Goal: Information Seeking & Learning: Find specific fact

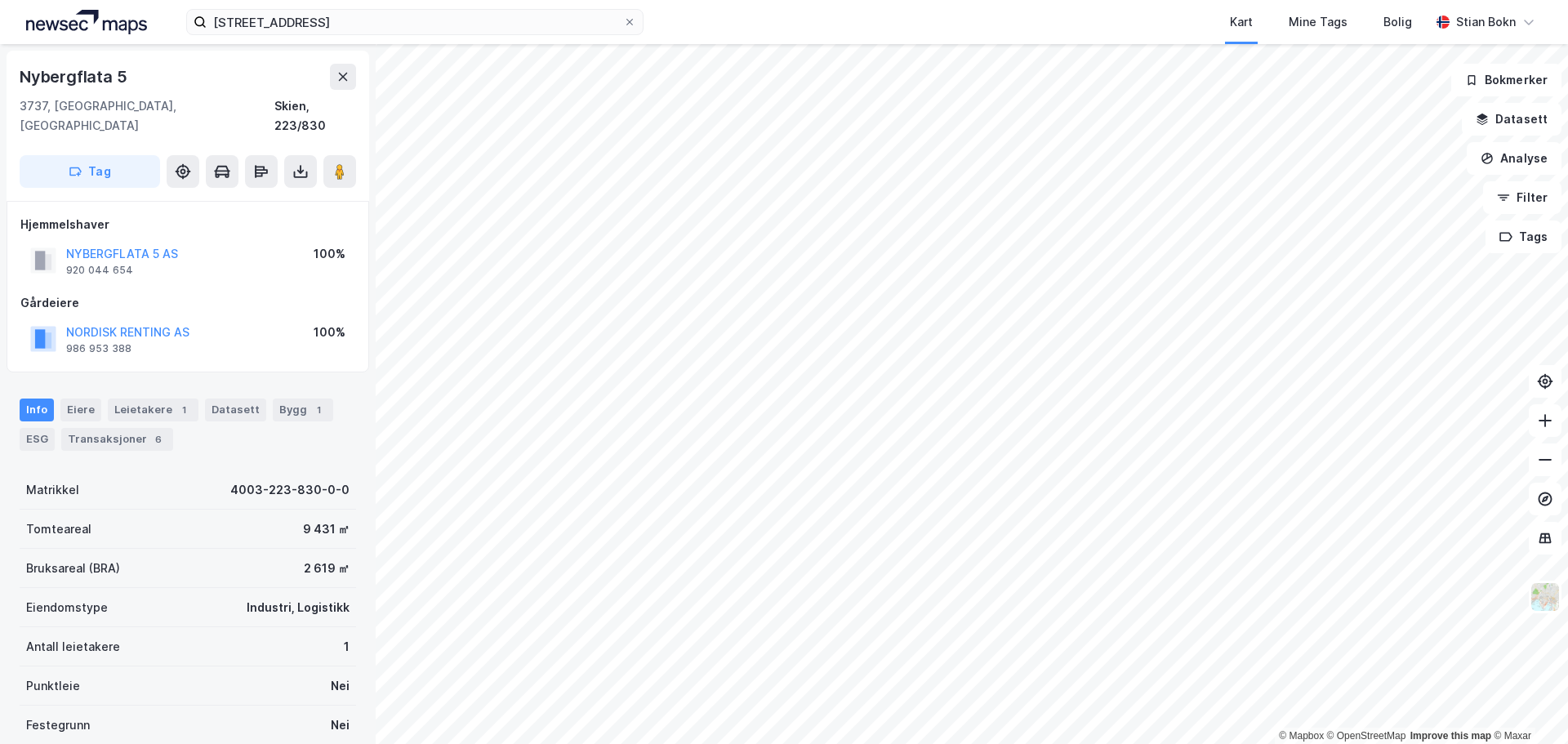
scroll to position [1, 0]
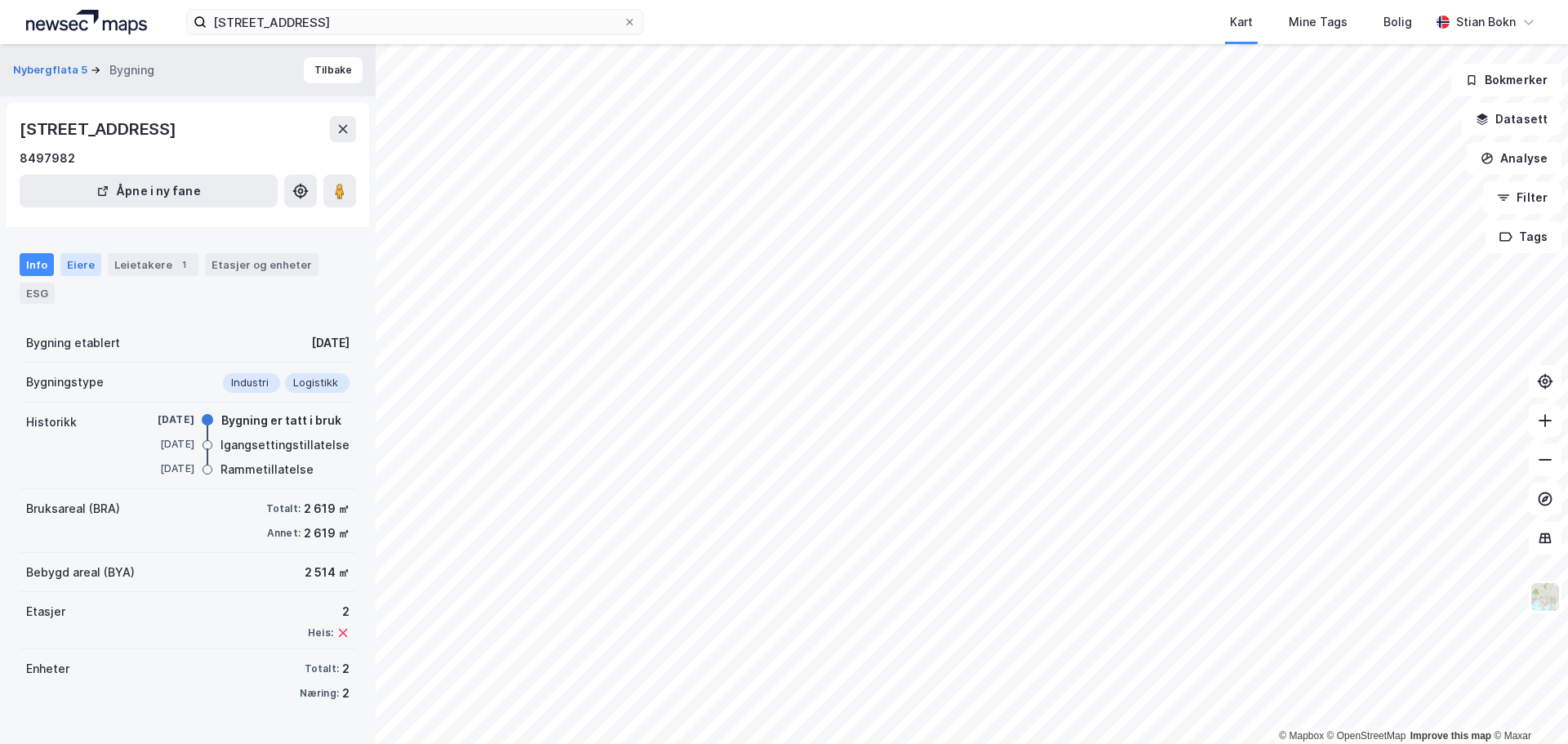
click at [73, 262] on div "Eiere" at bounding box center [80, 264] width 41 height 23
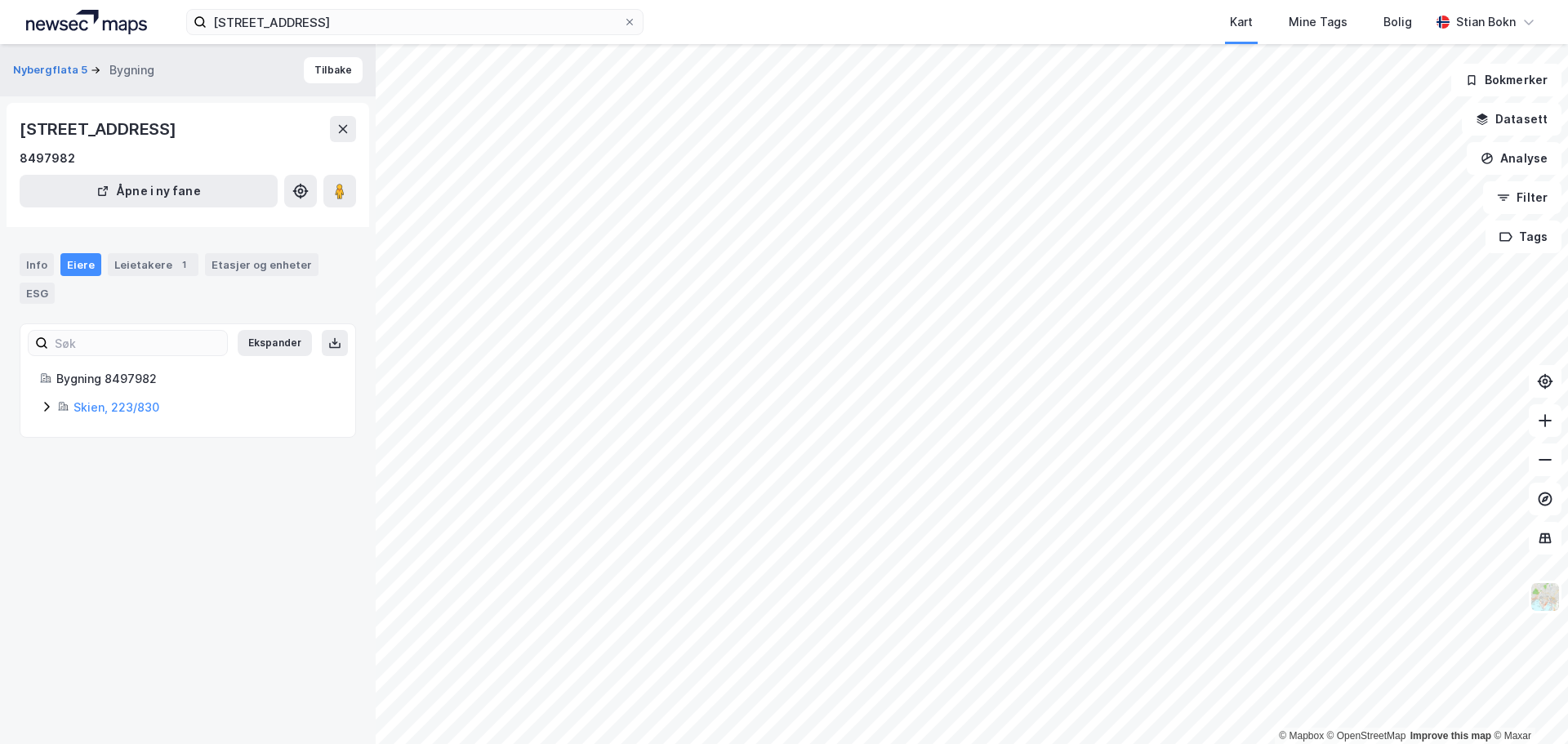
click at [41, 409] on icon at bounding box center [46, 406] width 13 height 13
click at [102, 490] on icon at bounding box center [105, 489] width 13 height 13
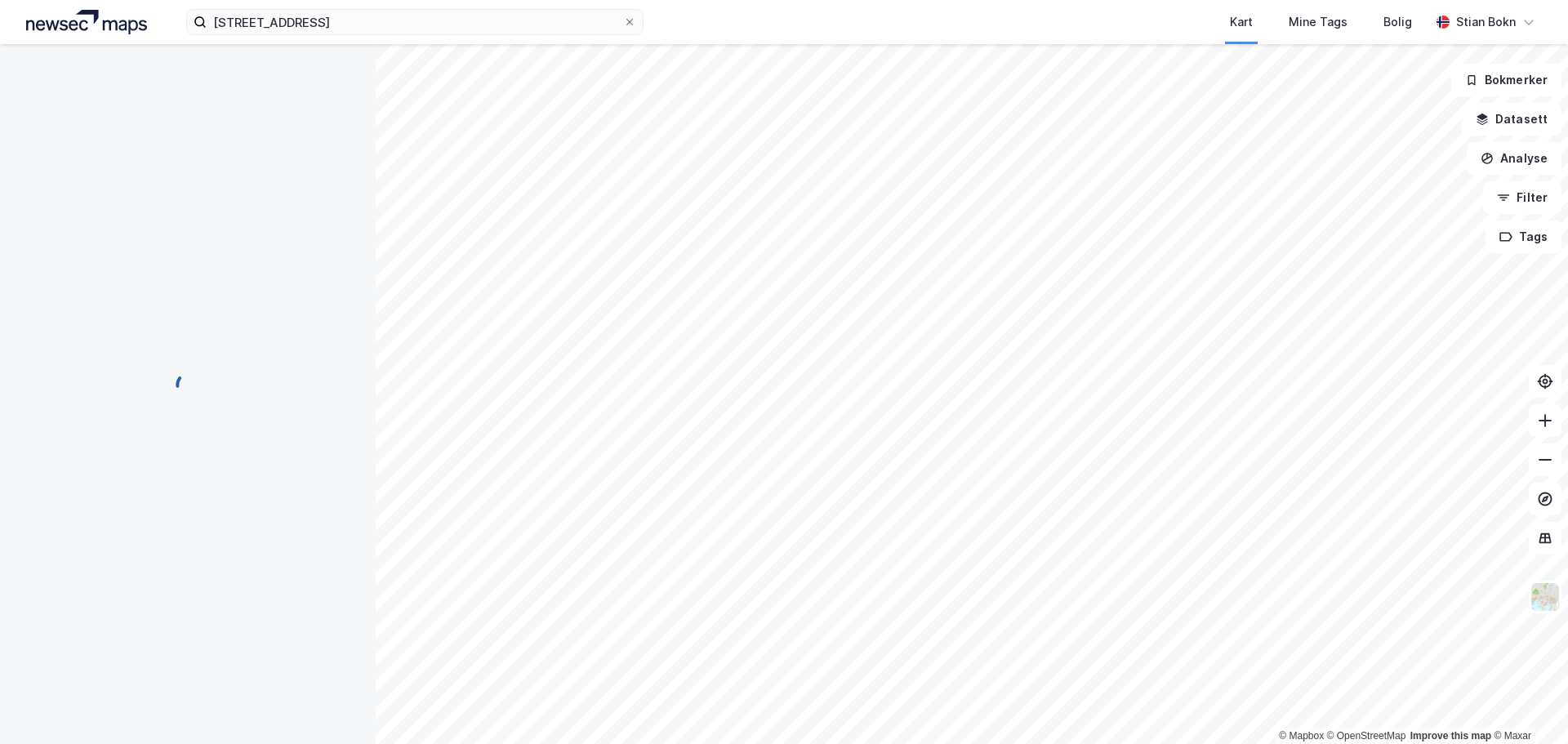
scroll to position [1, 0]
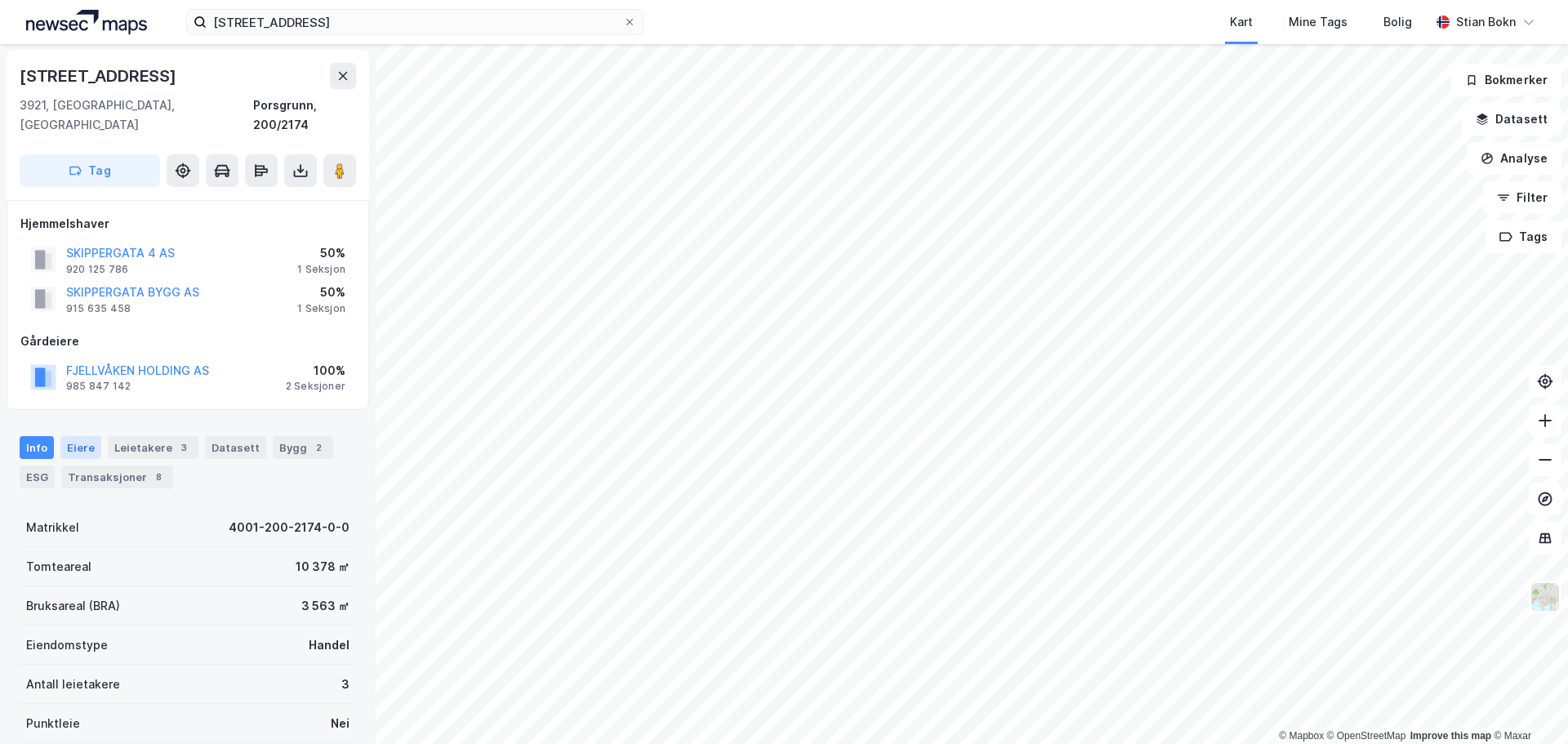
click at [75, 436] on div "Eiere" at bounding box center [80, 447] width 41 height 23
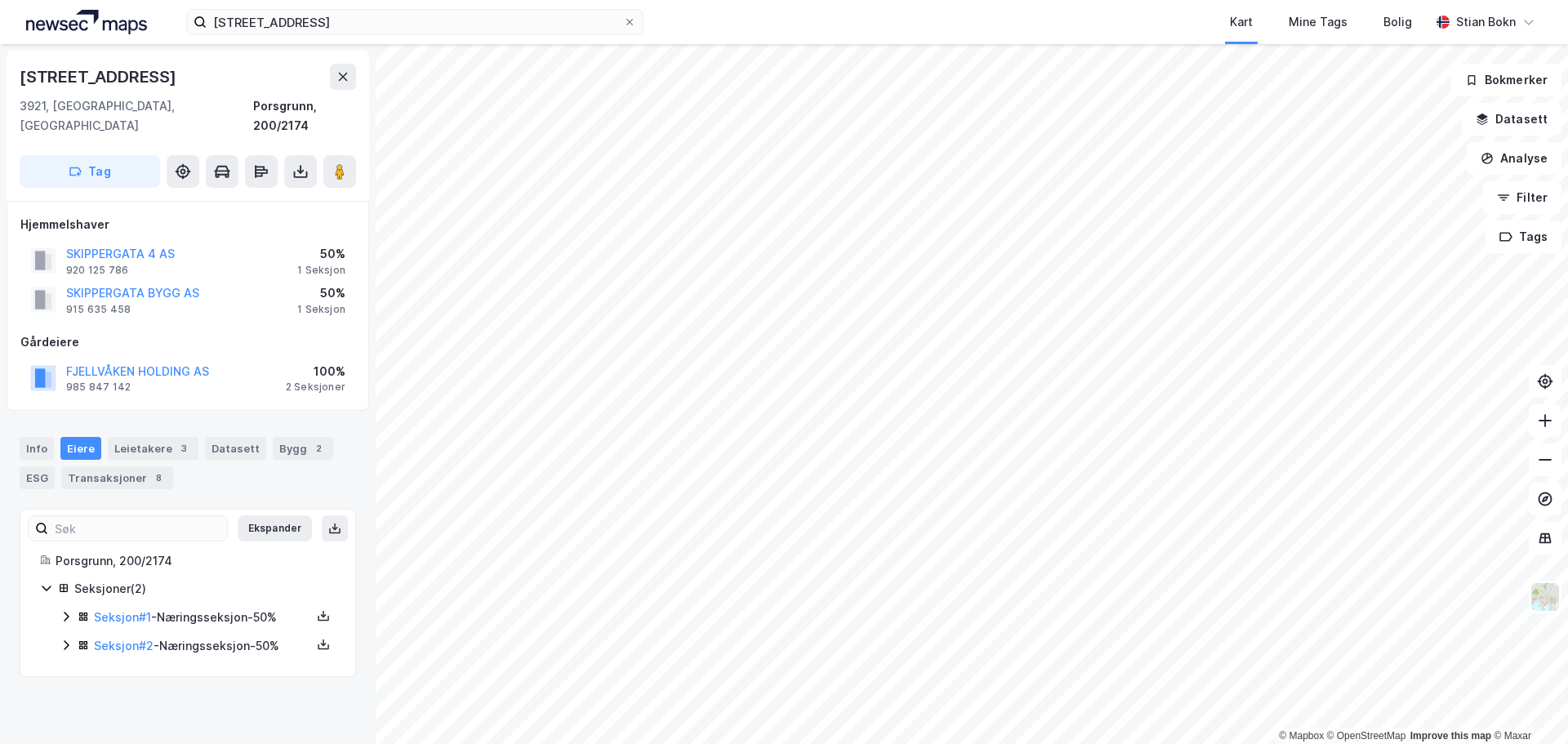
click at [61, 610] on icon at bounding box center [65, 616] width 13 height 13
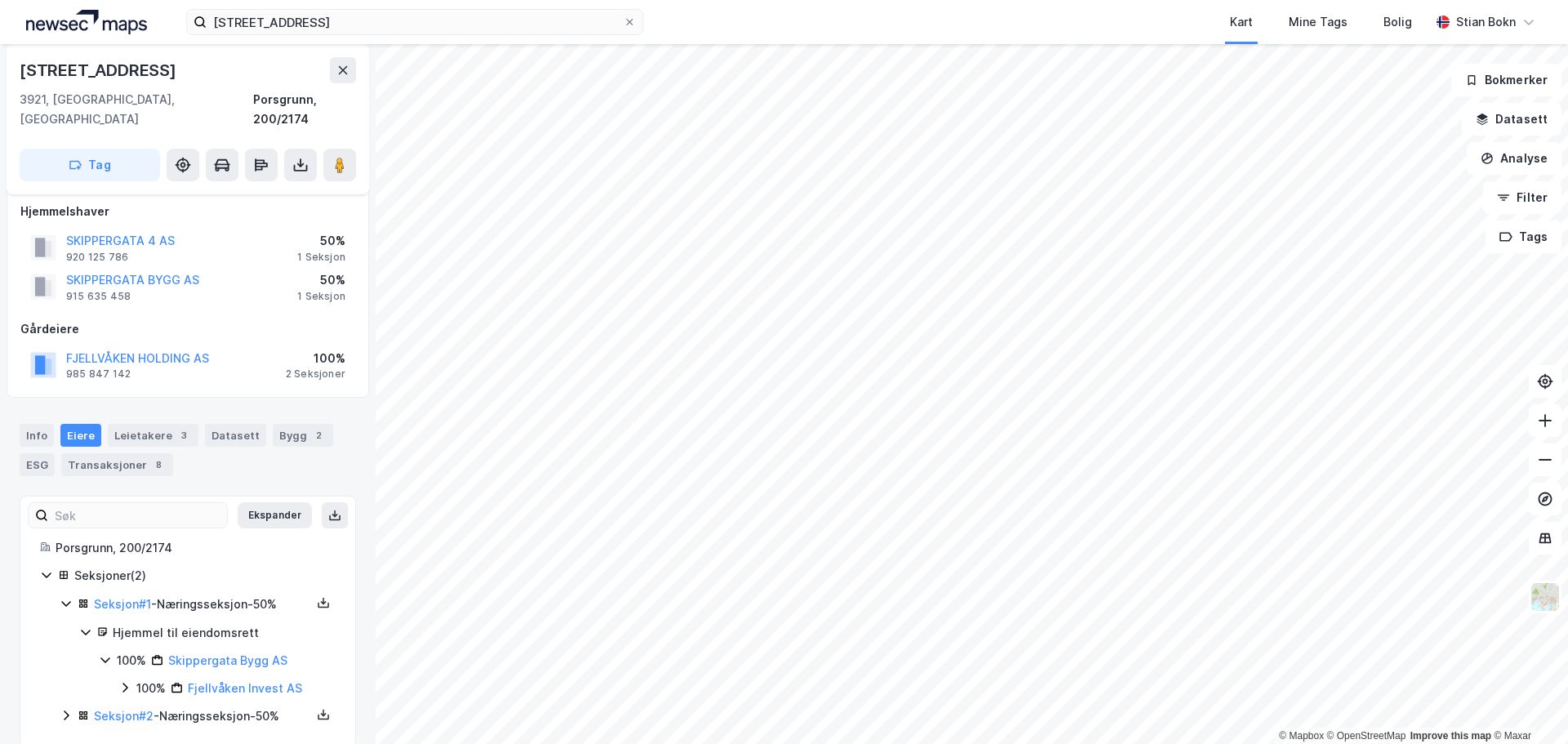
scroll to position [16, 0]
click at [64, 707] on icon at bounding box center [66, 712] width 5 height 10
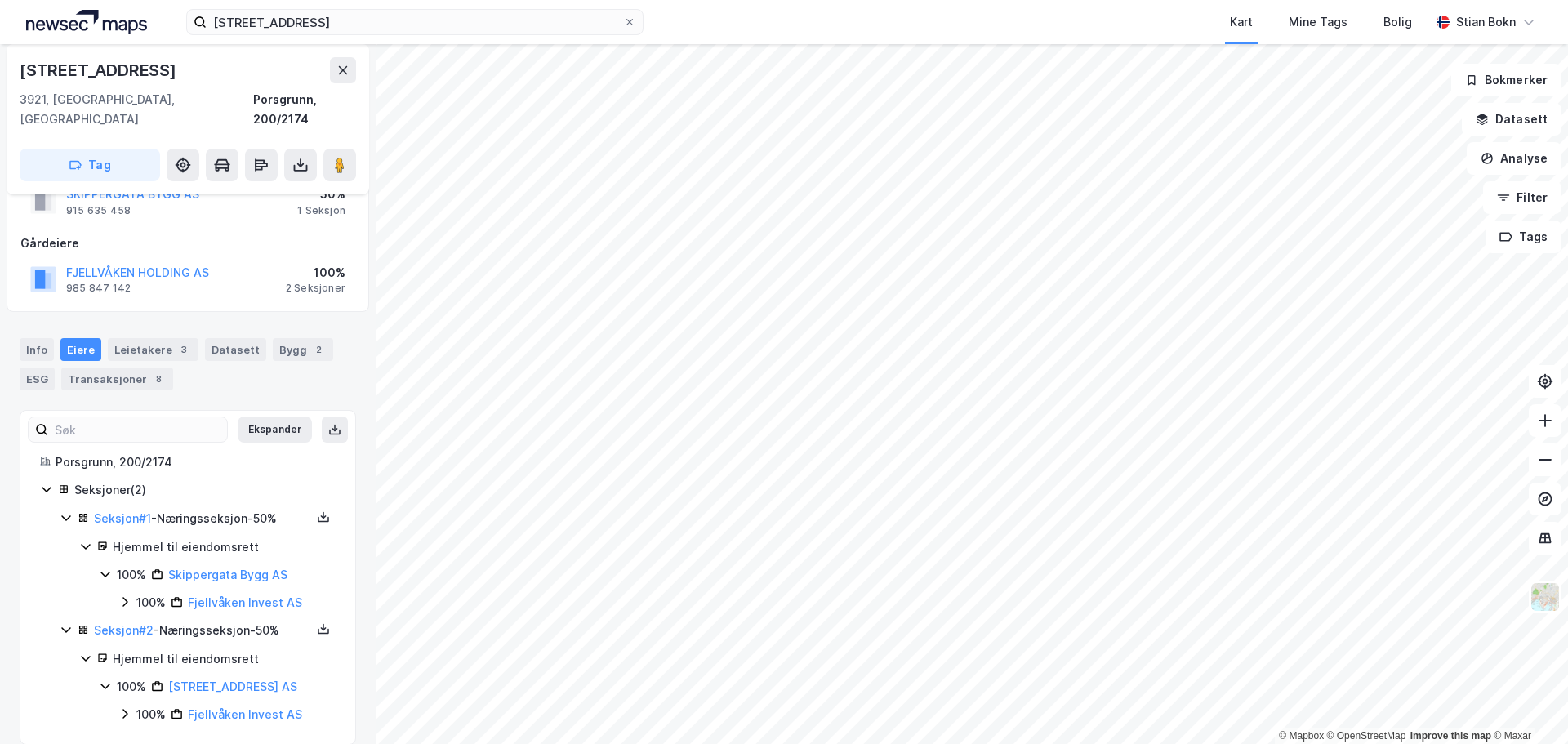
scroll to position [100, 0]
click at [792, 36] on div "lyngbakkvegen 1 Kart Mine Tags Bolig [PERSON_NAME] © Mapbox © OpenStreetMap Imp…" at bounding box center [784, 372] width 1568 height 744
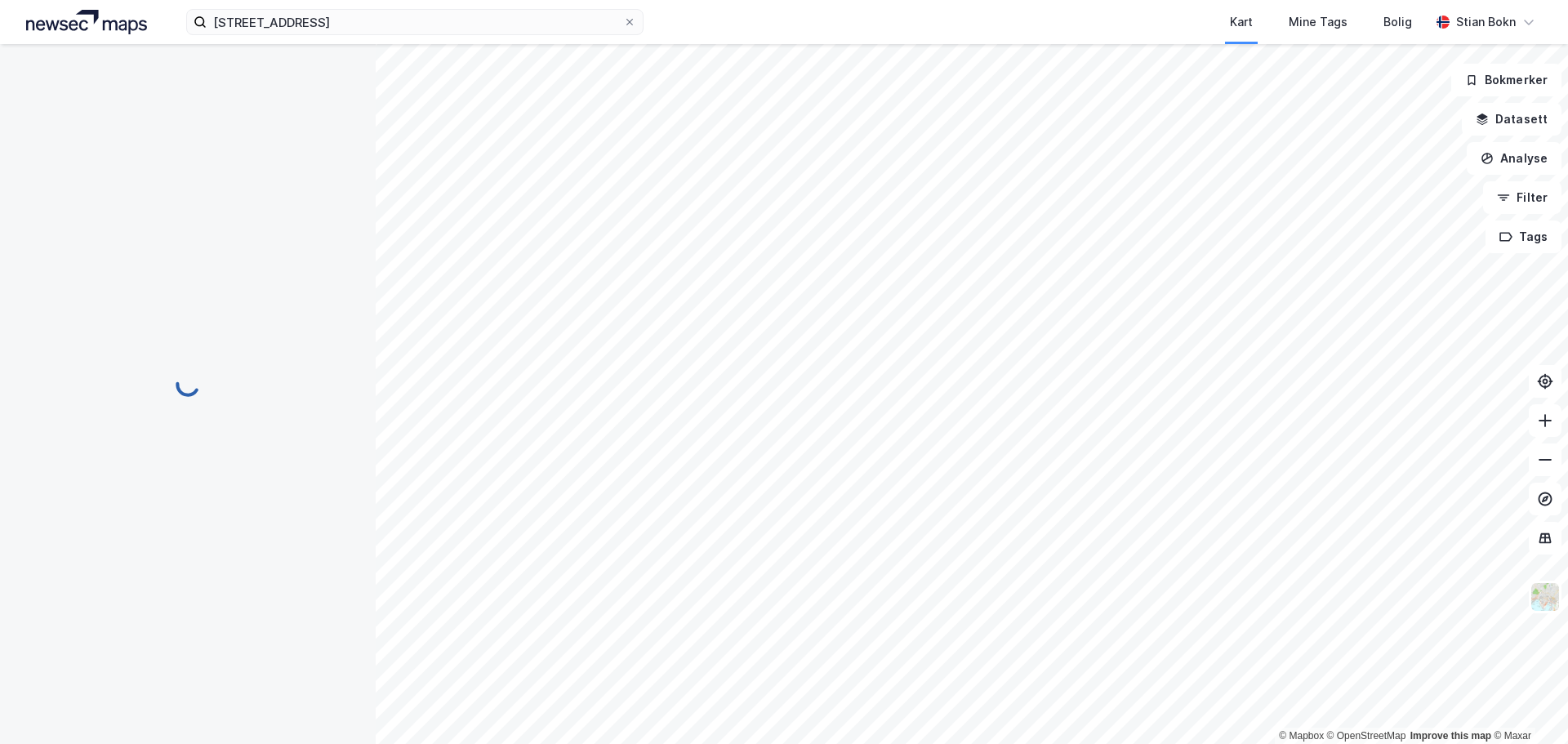
scroll to position [64, 0]
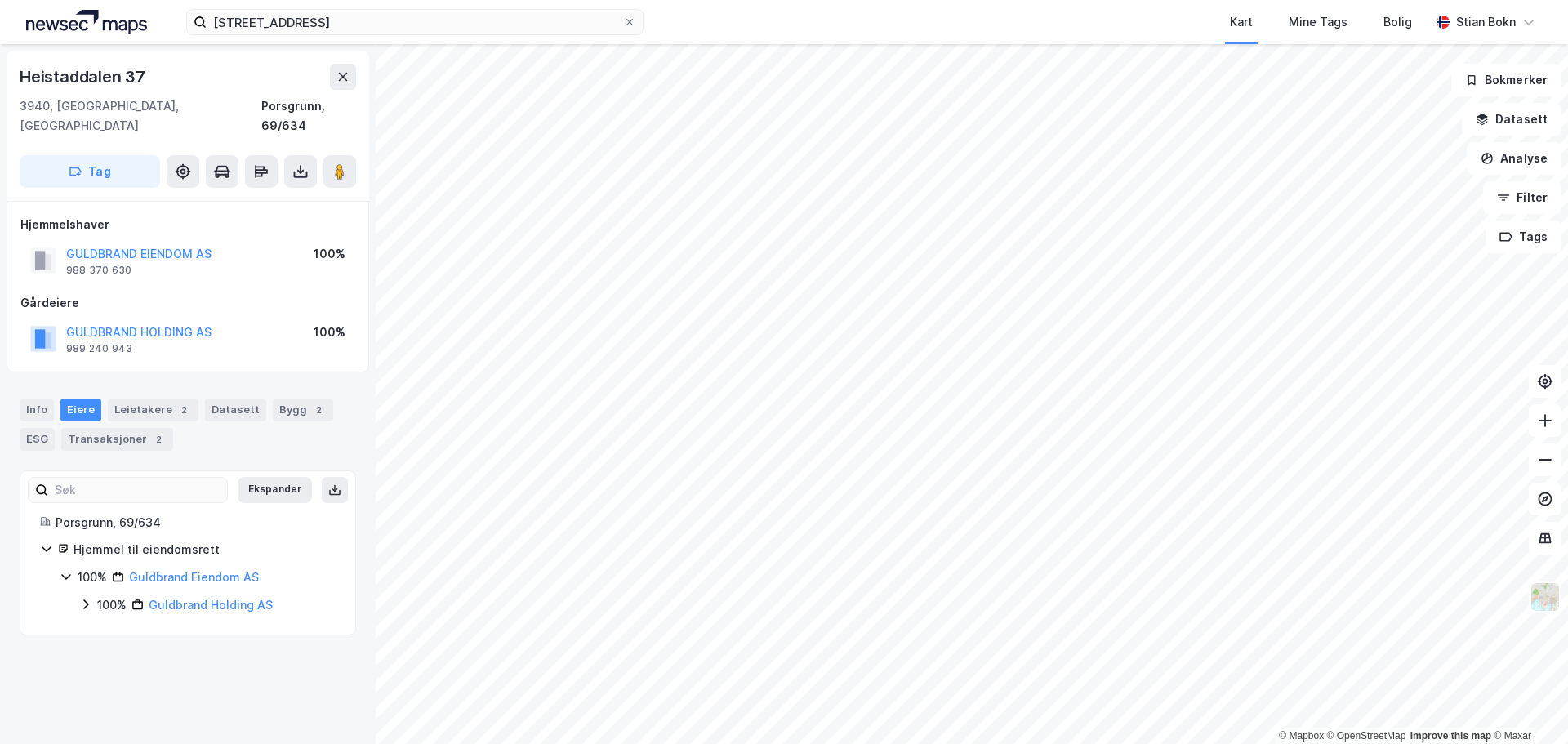
click at [666, 0] on html "lyngbakkvegen 1 Kart Mine Tags Bolig [PERSON_NAME] © Mapbox © OpenStreetMap Imp…" at bounding box center [784, 372] width 1568 height 744
click at [83, 598] on icon at bounding box center [86, 603] width 13 height 13
drag, startPoint x: 173, startPoint y: 73, endPoint x: 0, endPoint y: 71, distance: 173.0
click at [0, 71] on div "Stokkevannveien 17 3962, Stathelle, Telemark Bamble, 21/278 Tag Hjemmelshaver S…" at bounding box center [188, 394] width 376 height 700
copy div "[STREET_ADDRESS]"
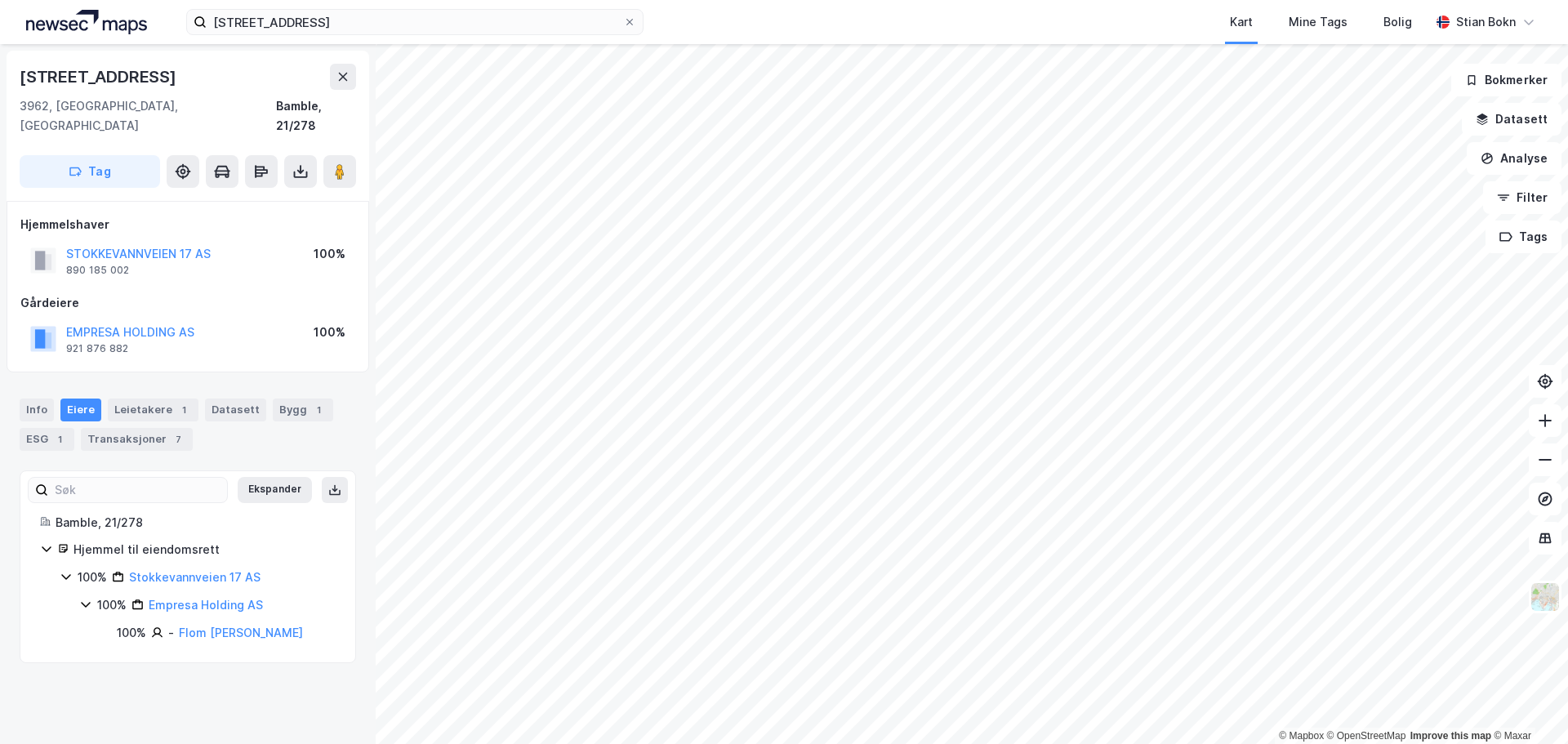
copy div "[STREET_ADDRESS]"
click at [33, 399] on div "Info" at bounding box center [36, 410] width 35 height 23
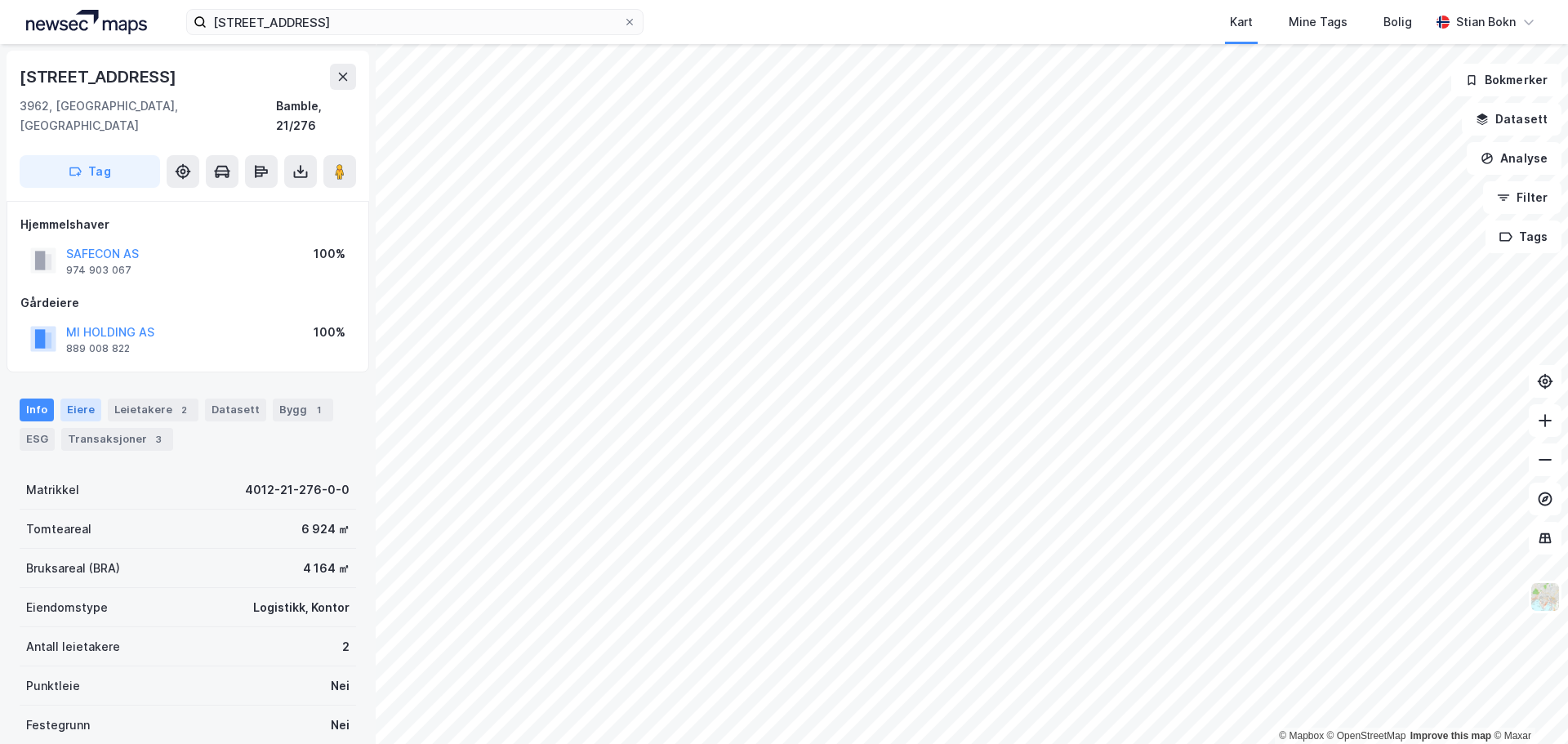
click at [91, 399] on div "Eiere" at bounding box center [80, 410] width 41 height 23
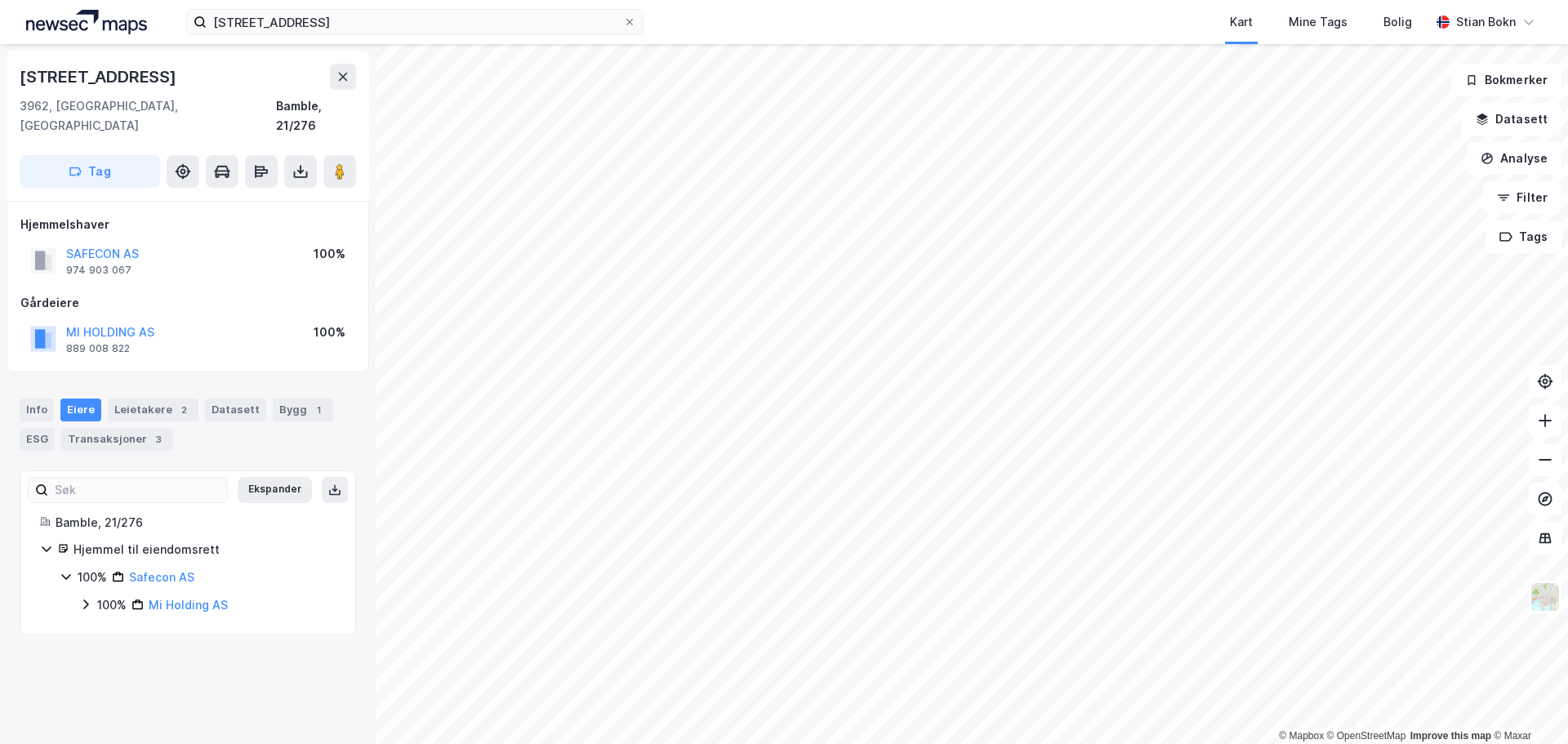
click at [85, 598] on icon at bounding box center [86, 603] width 13 height 13
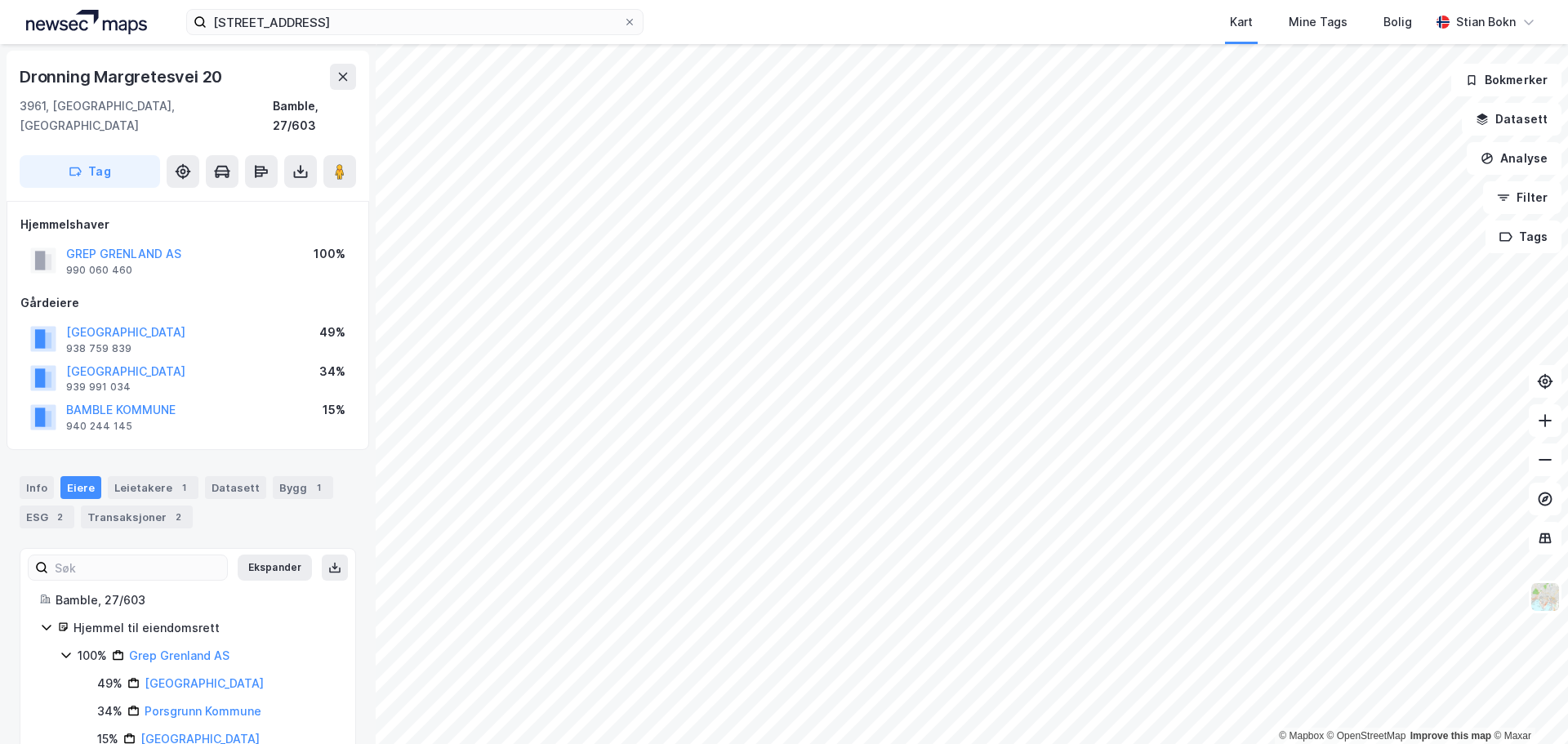
scroll to position [2, 0]
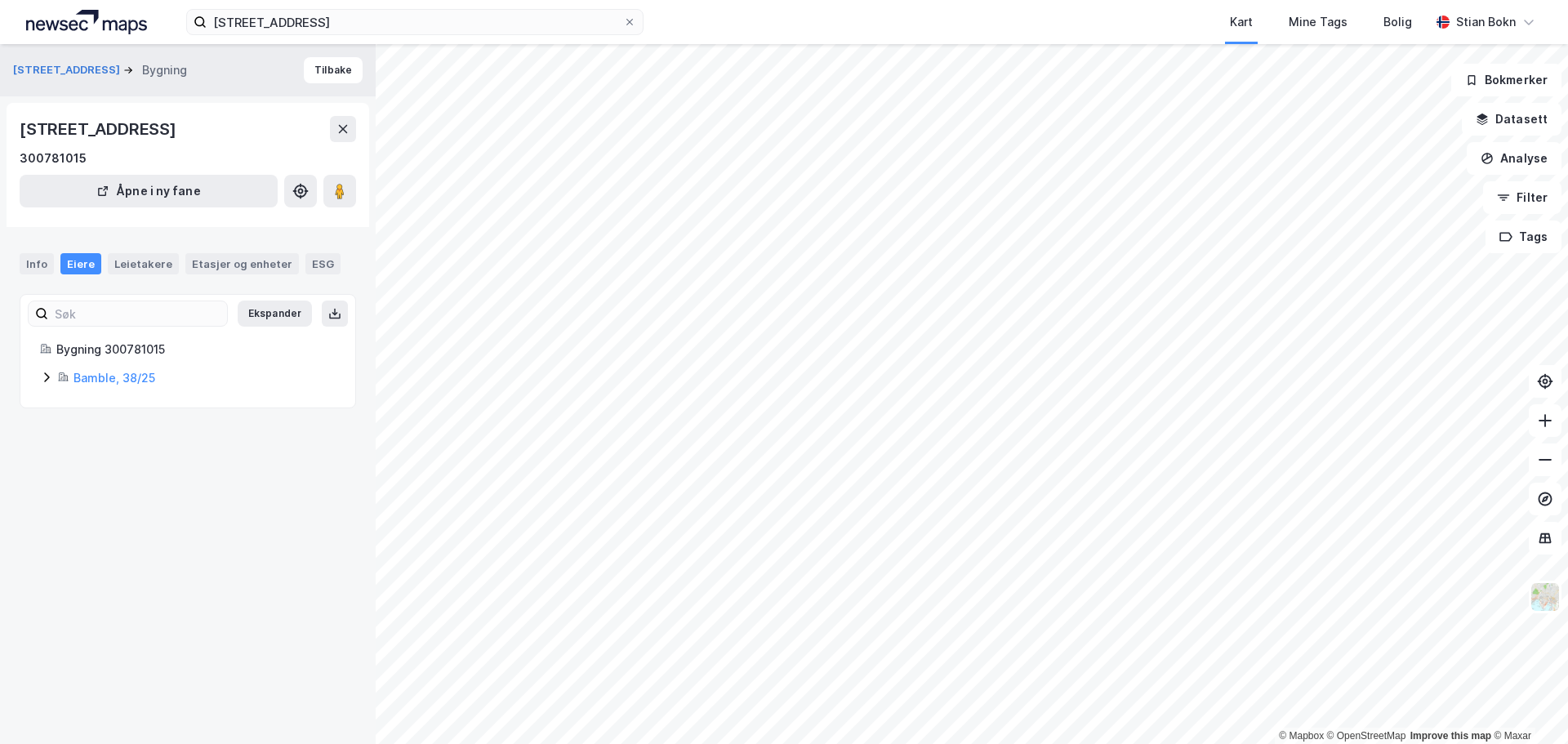
click at [48, 379] on icon at bounding box center [47, 378] width 5 height 10
drag, startPoint x: 160, startPoint y: 124, endPoint x: 22, endPoint y: 118, distance: 138.1
click at [22, 118] on div "[STREET_ADDRESS]" at bounding box center [99, 129] width 160 height 26
copy div "[STREET_ADDRESS]"
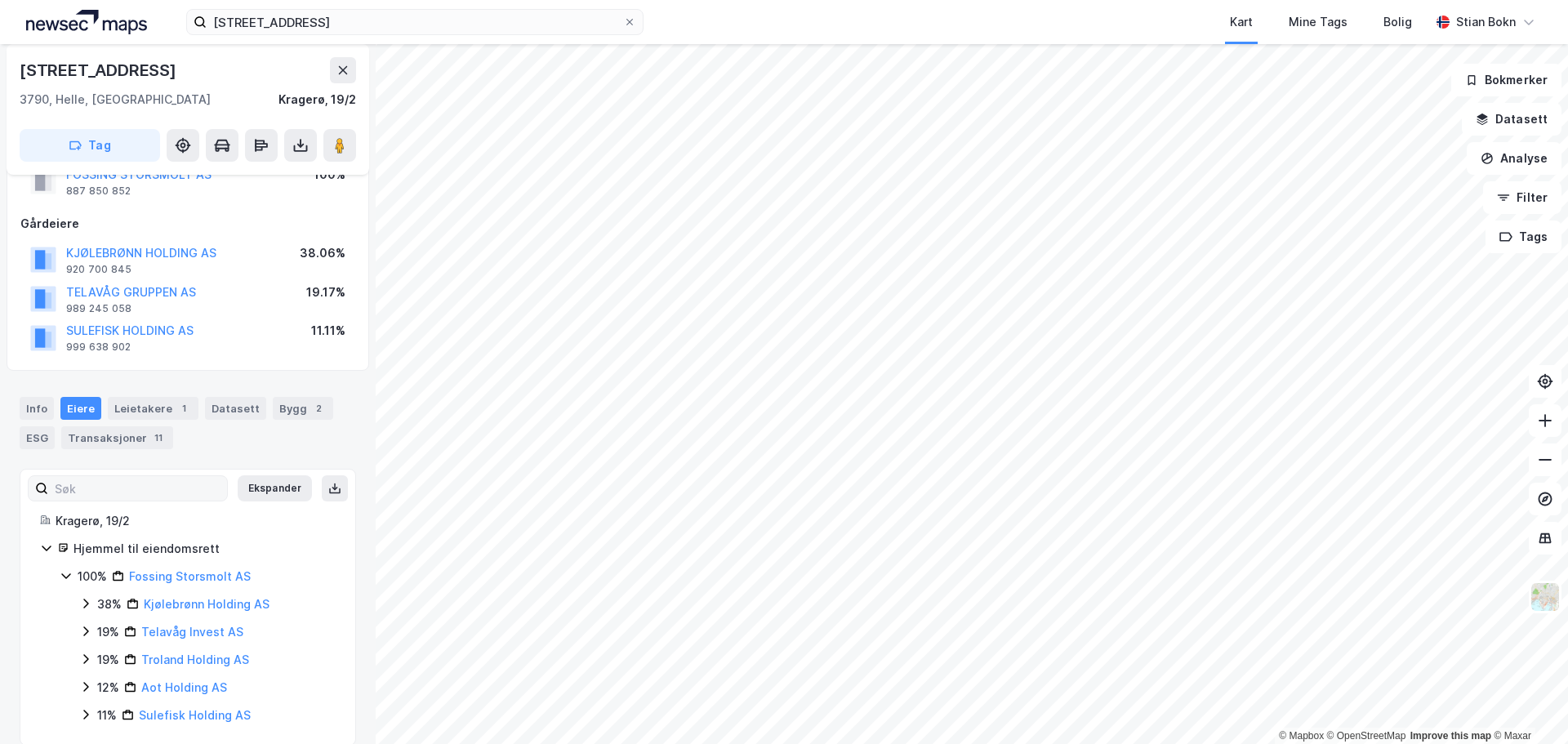
scroll to position [81, 0]
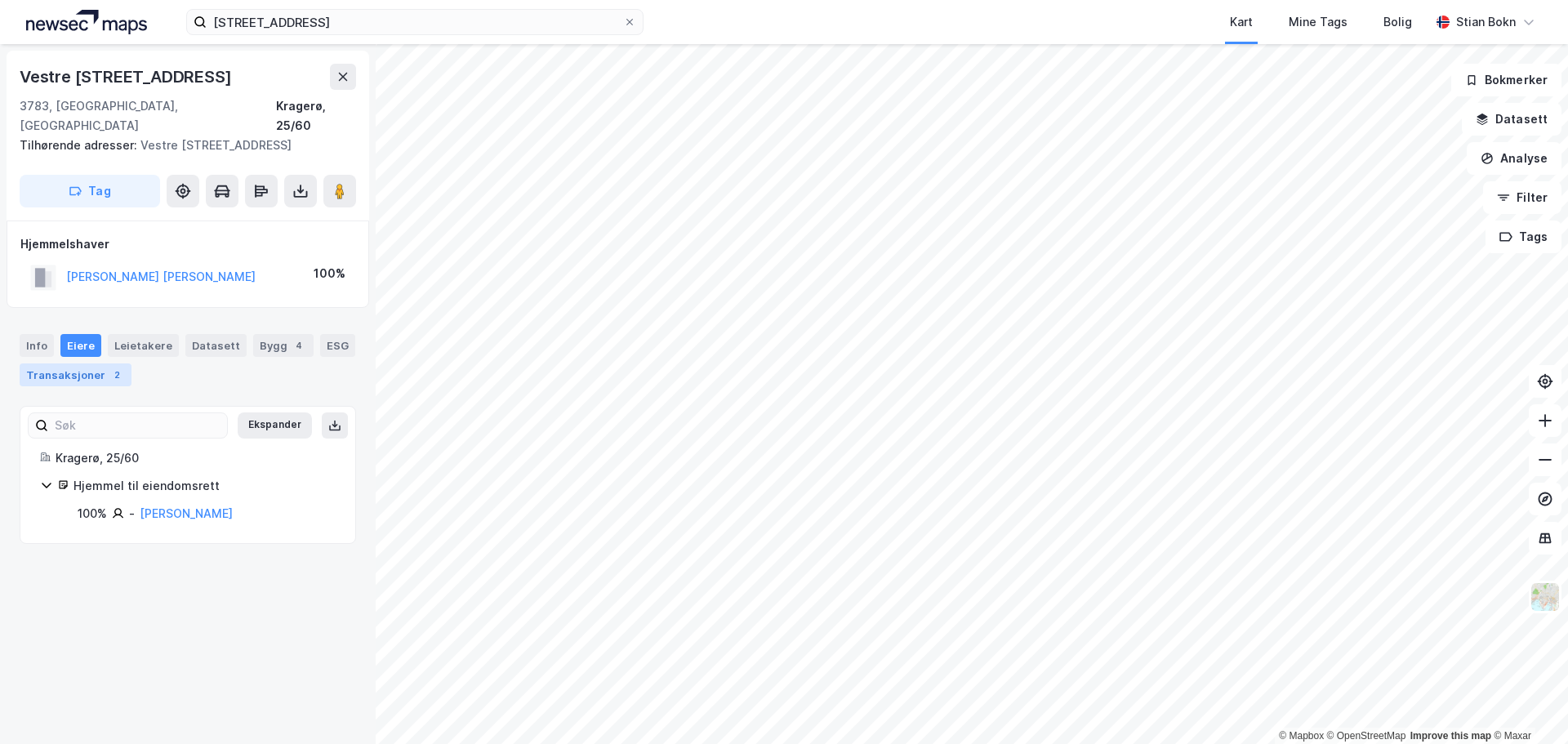
click at [68, 363] on div "Transaksjoner 2" at bounding box center [75, 374] width 112 height 23
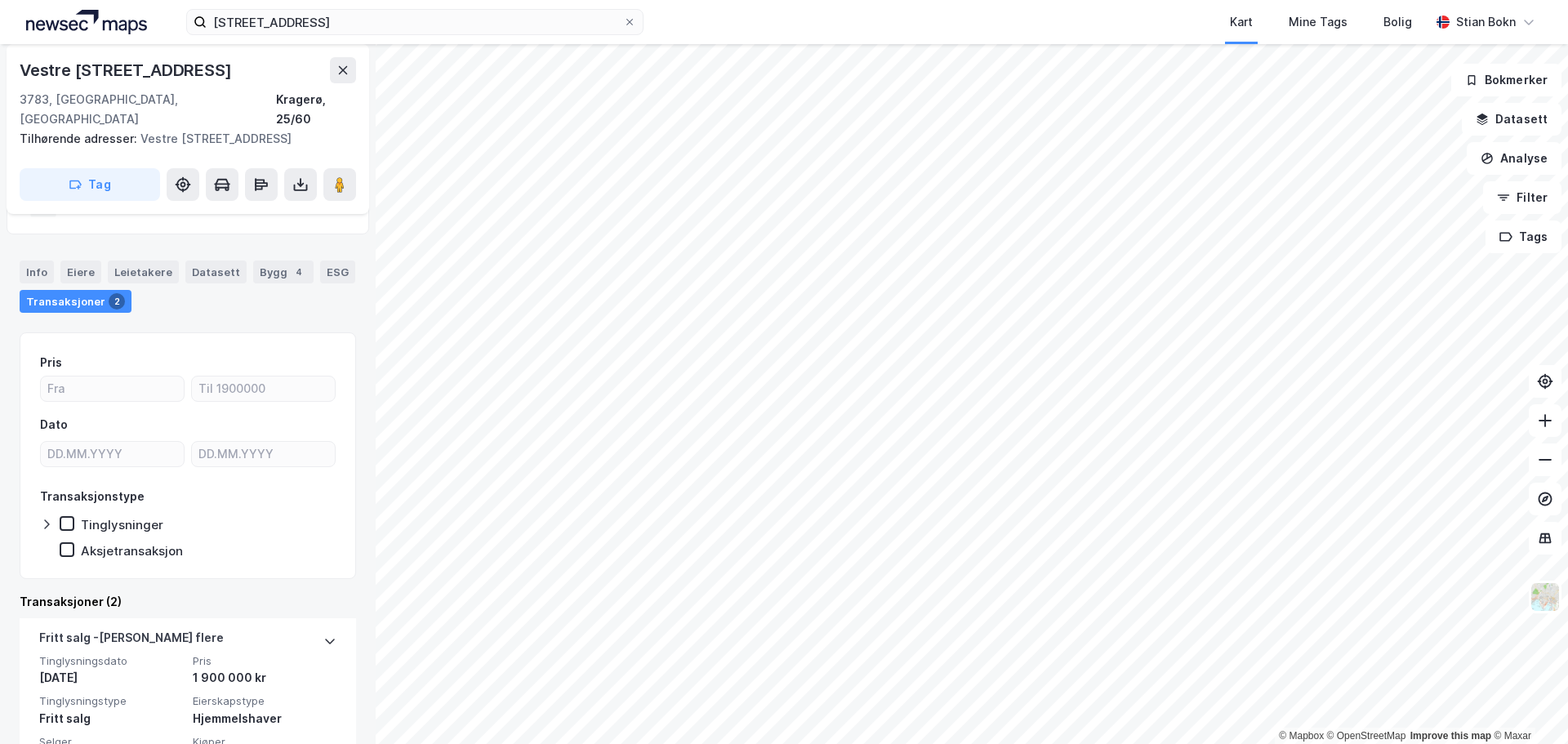
scroll to position [163, 0]
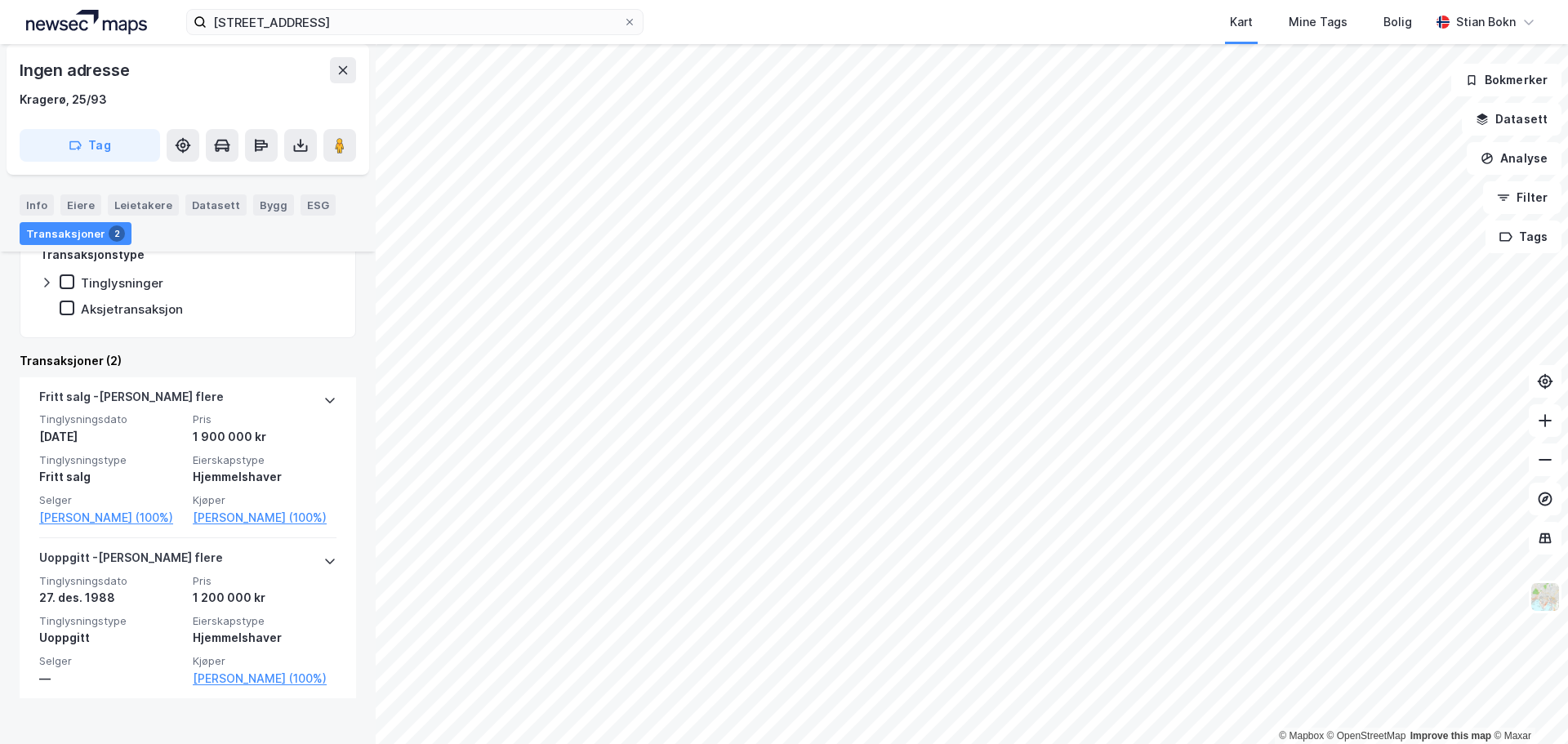
scroll to position [288, 0]
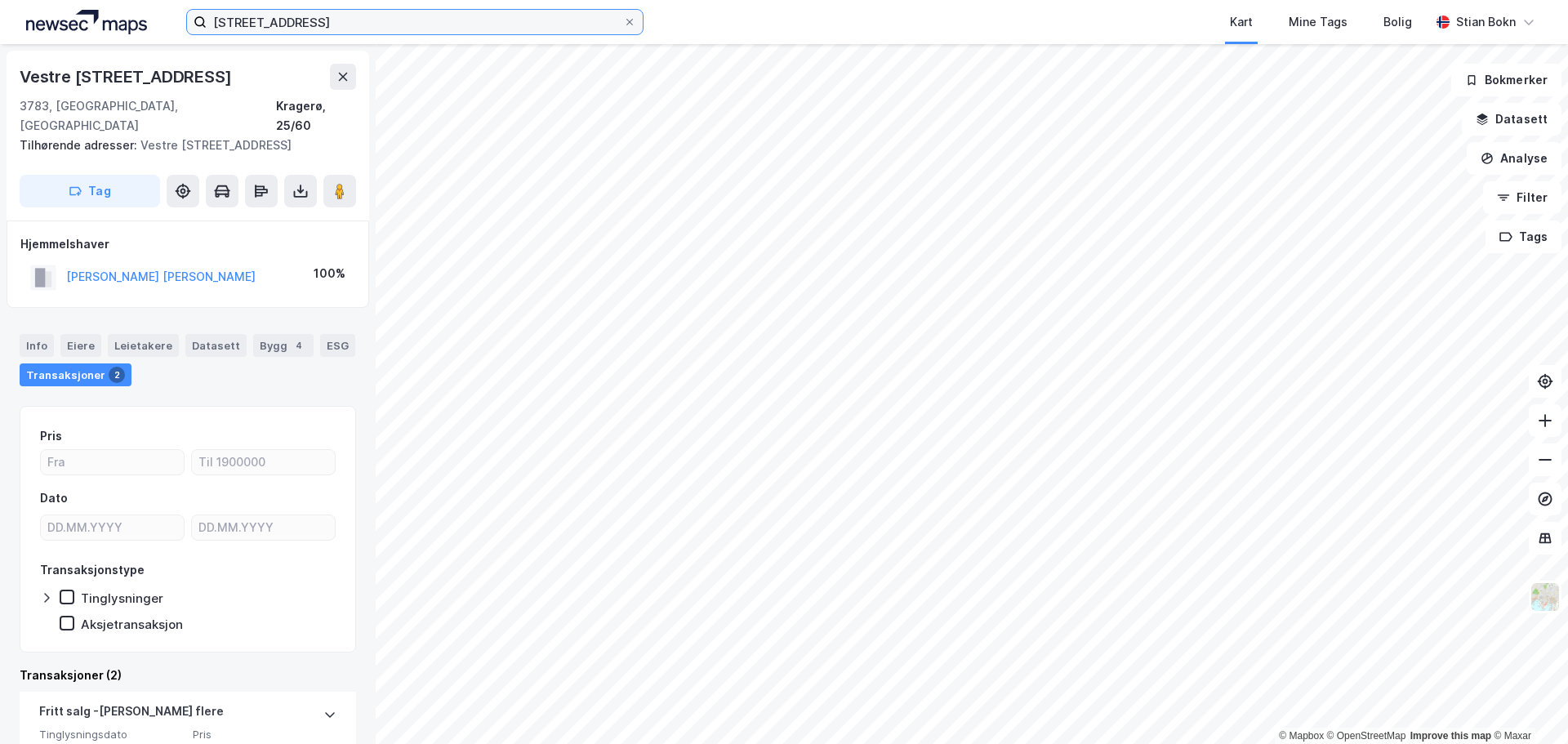
click at [371, 29] on input "[STREET_ADDRESS]" at bounding box center [415, 22] width 417 height 25
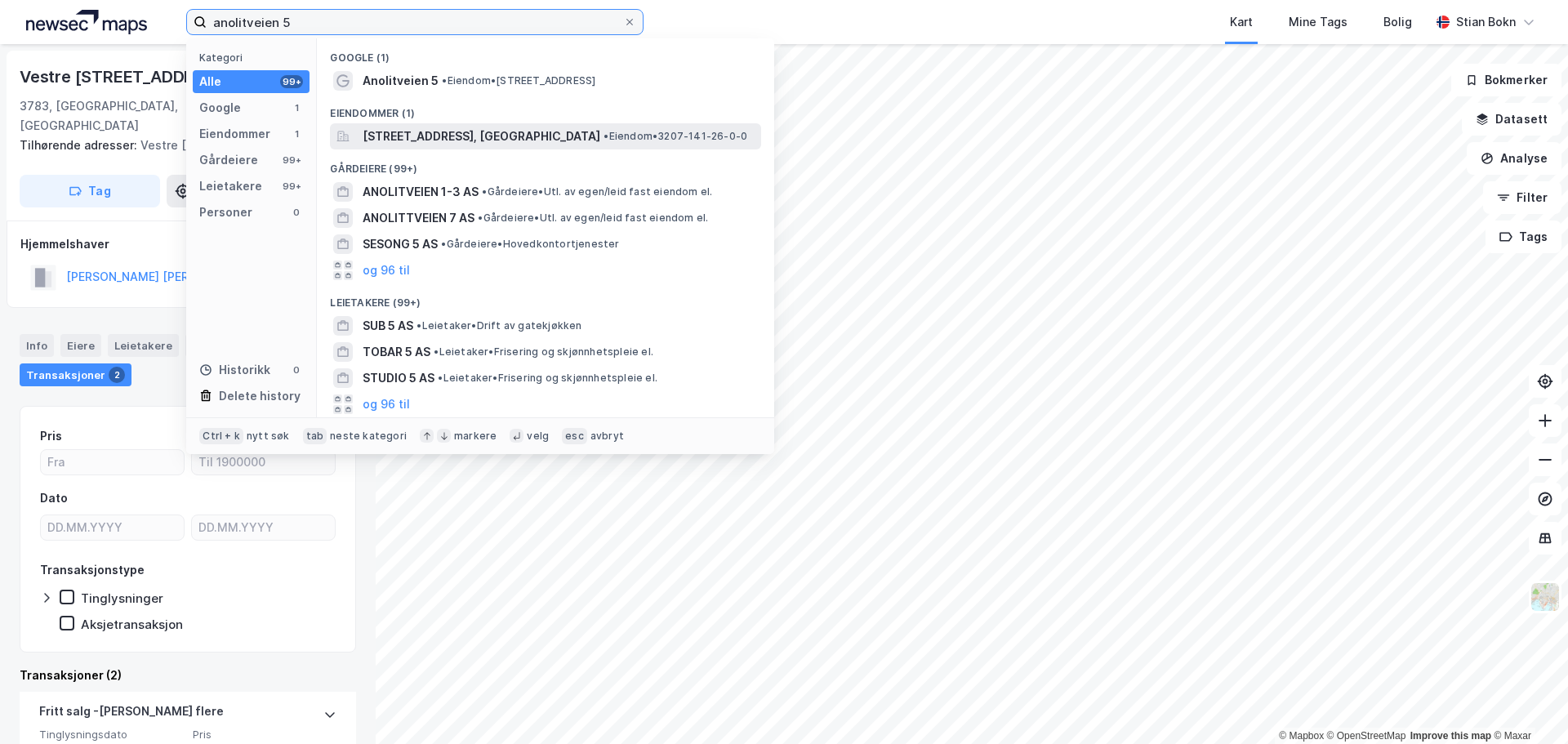
type input "anolitveien 5"
click at [483, 147] on div "[STREET_ADDRESS], [GEOGRAPHIC_DATA] • Eiendom • 3207-141-26-0-0" at bounding box center [545, 136] width 431 height 26
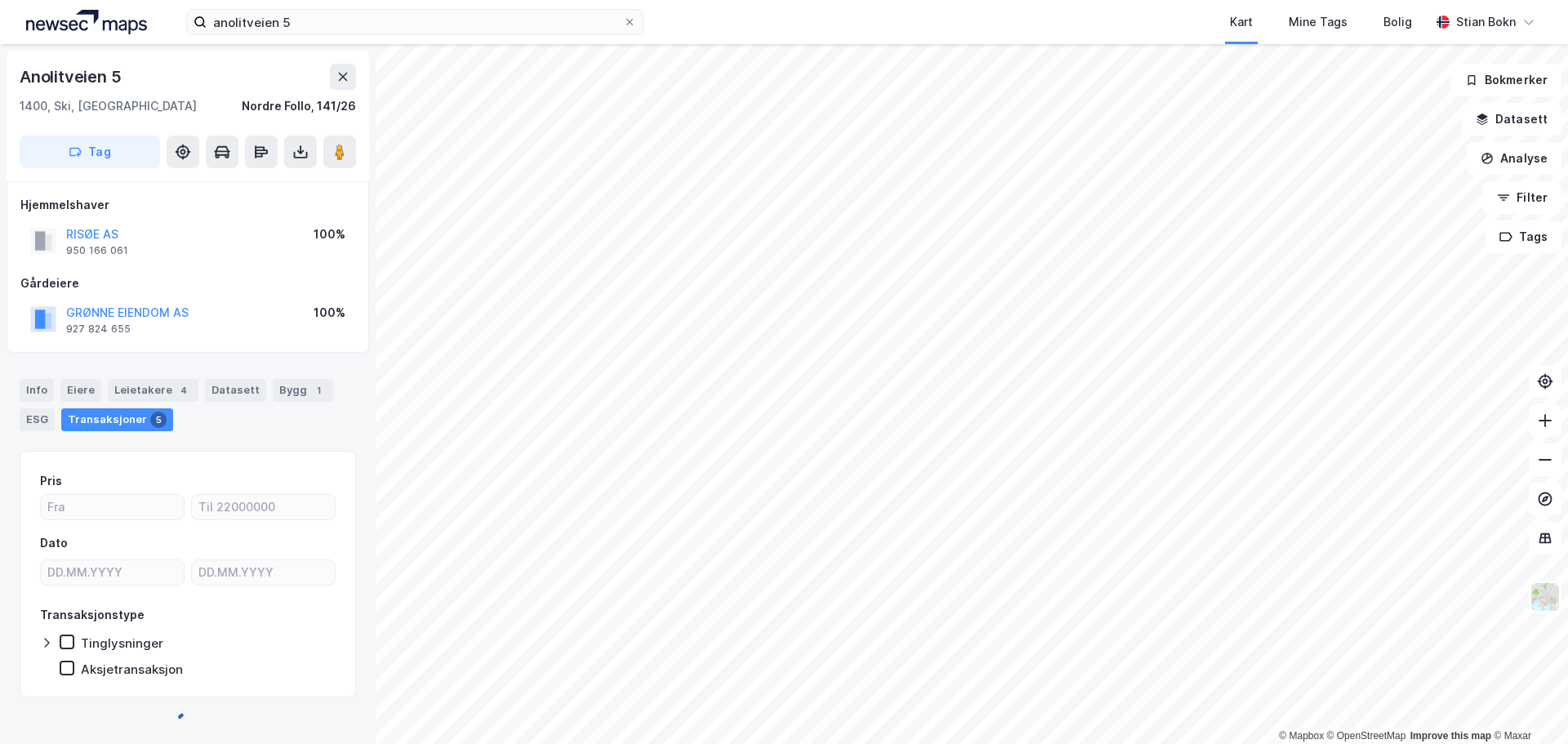
scroll to position [4, 0]
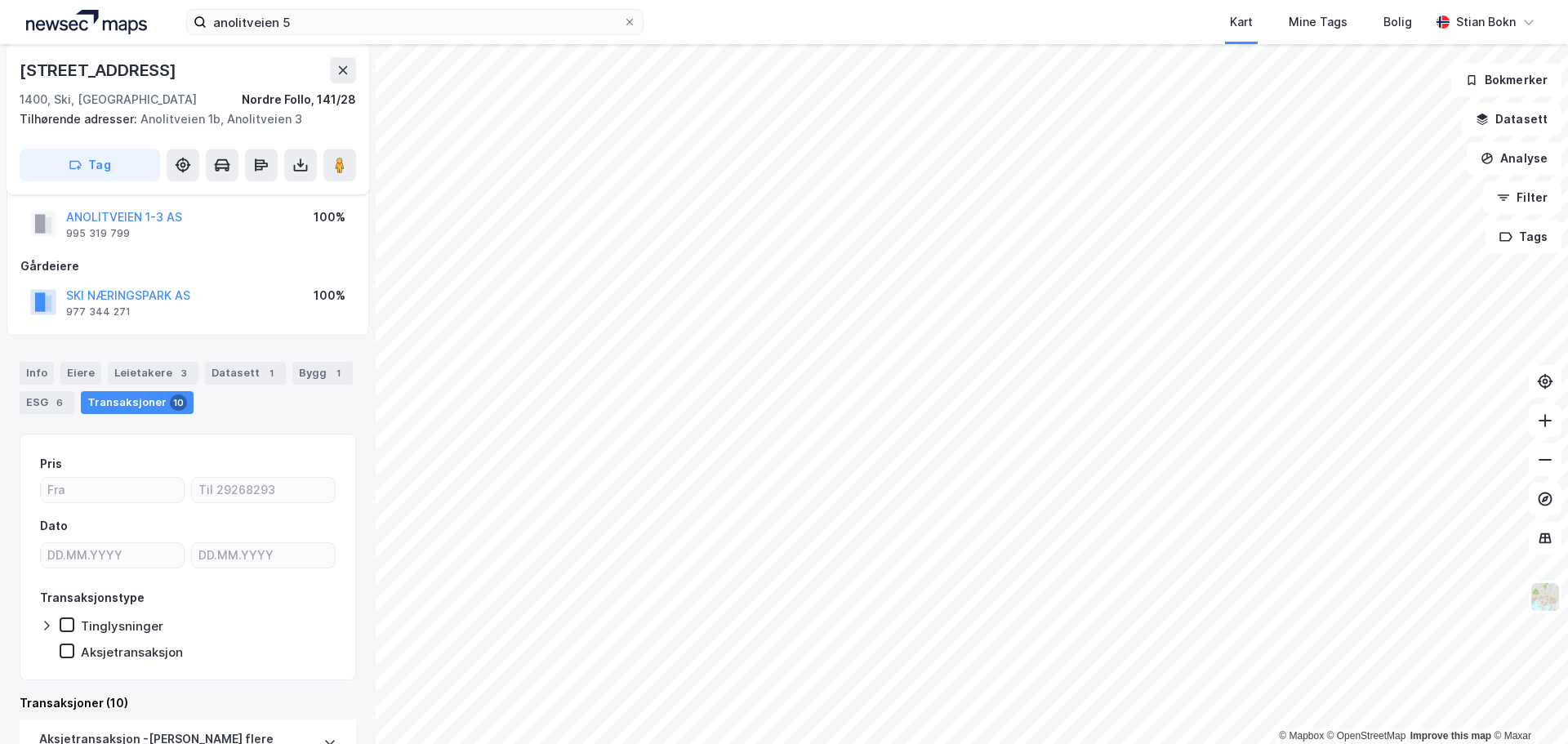
scroll to position [32, 0]
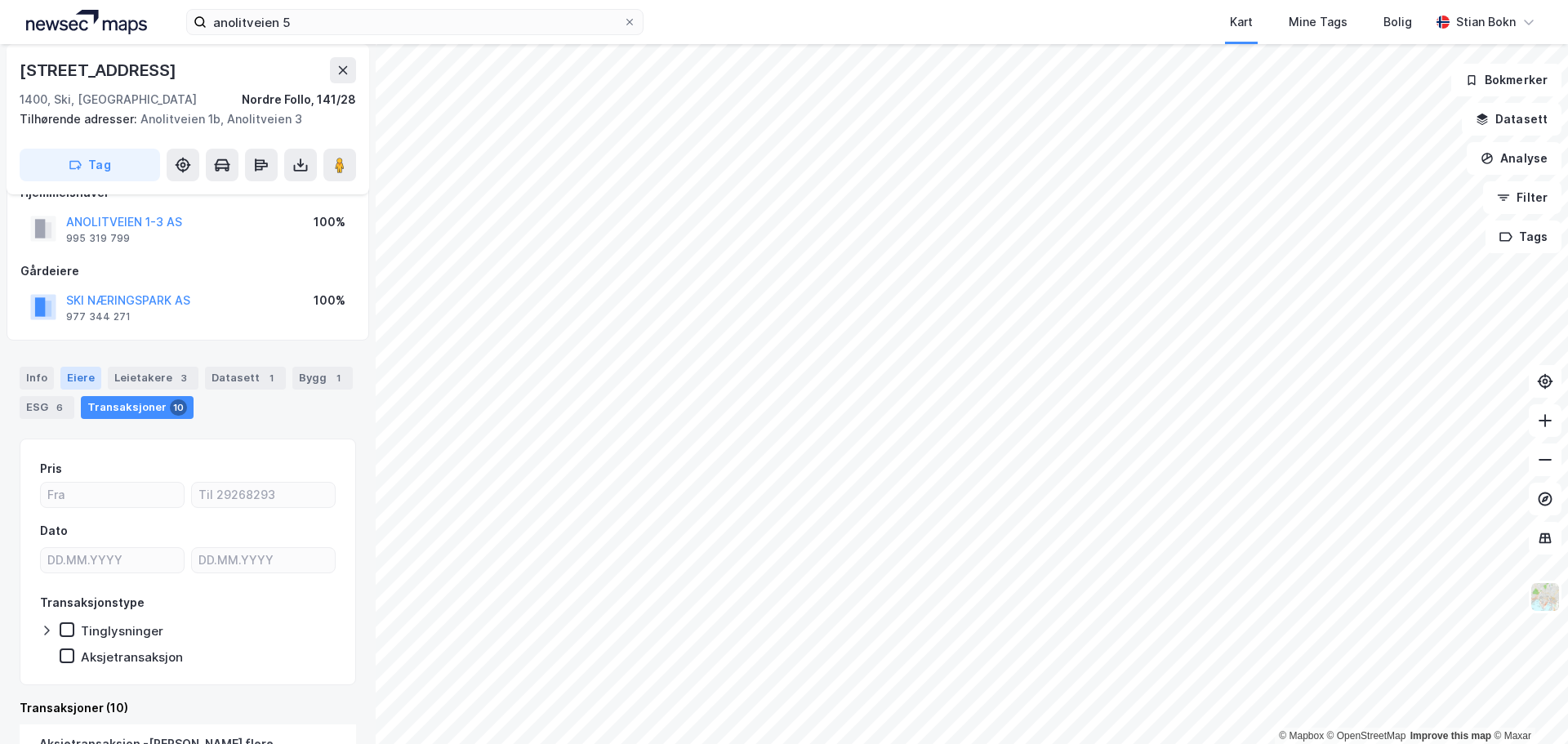
click at [69, 379] on div "Eiere" at bounding box center [80, 378] width 41 height 23
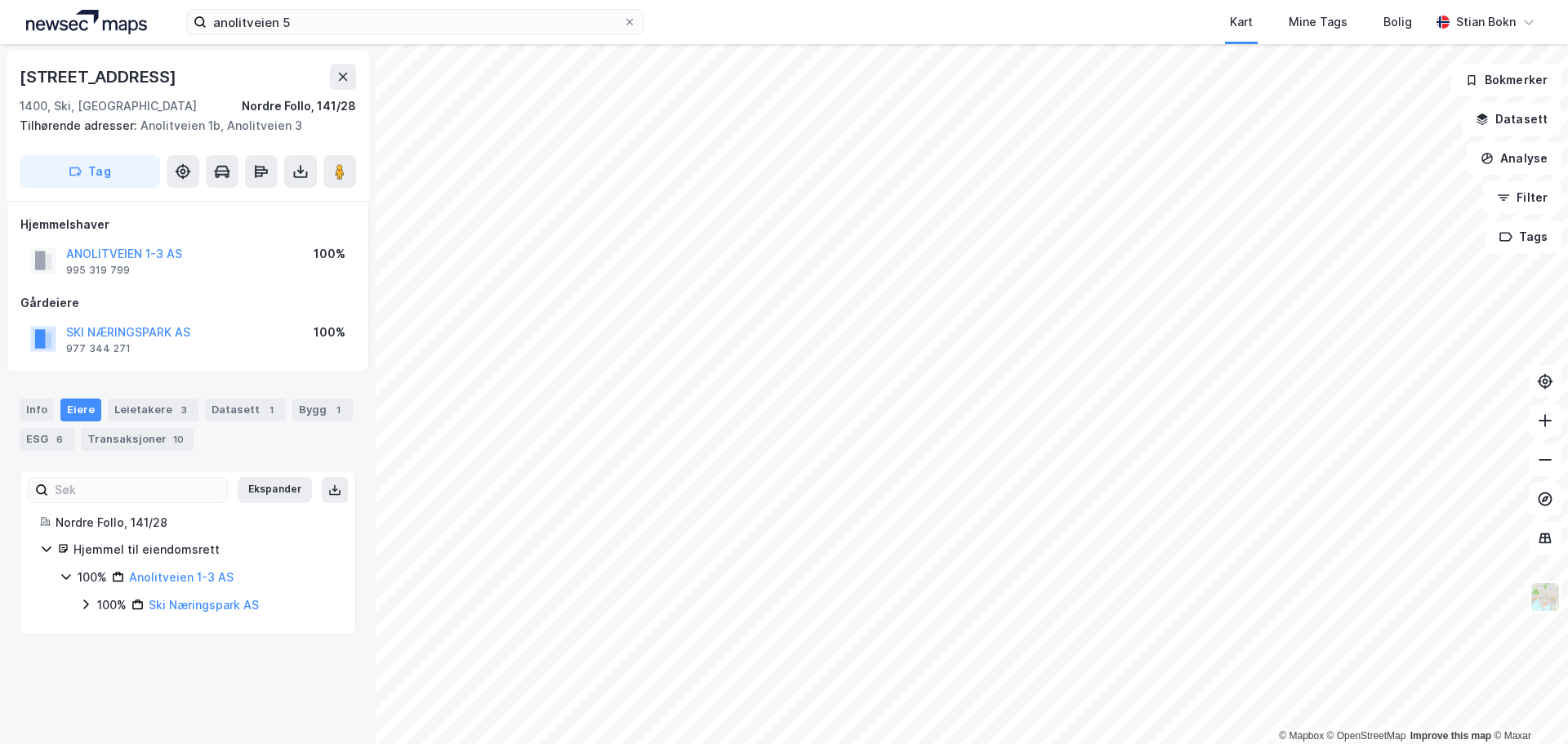
click at [86, 608] on icon at bounding box center [86, 603] width 13 height 13
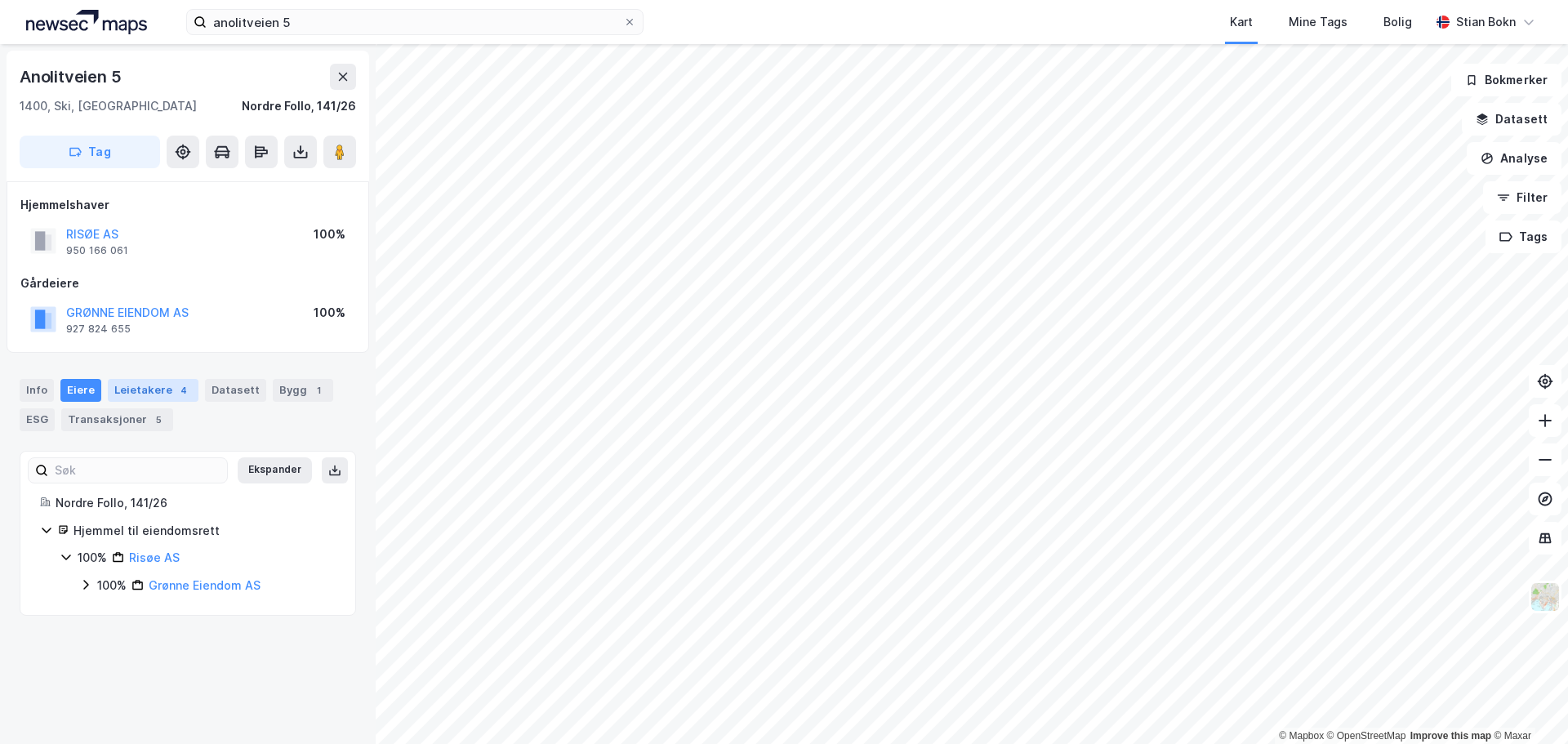
click at [135, 391] on div "Leietakere 4" at bounding box center [152, 390] width 91 height 23
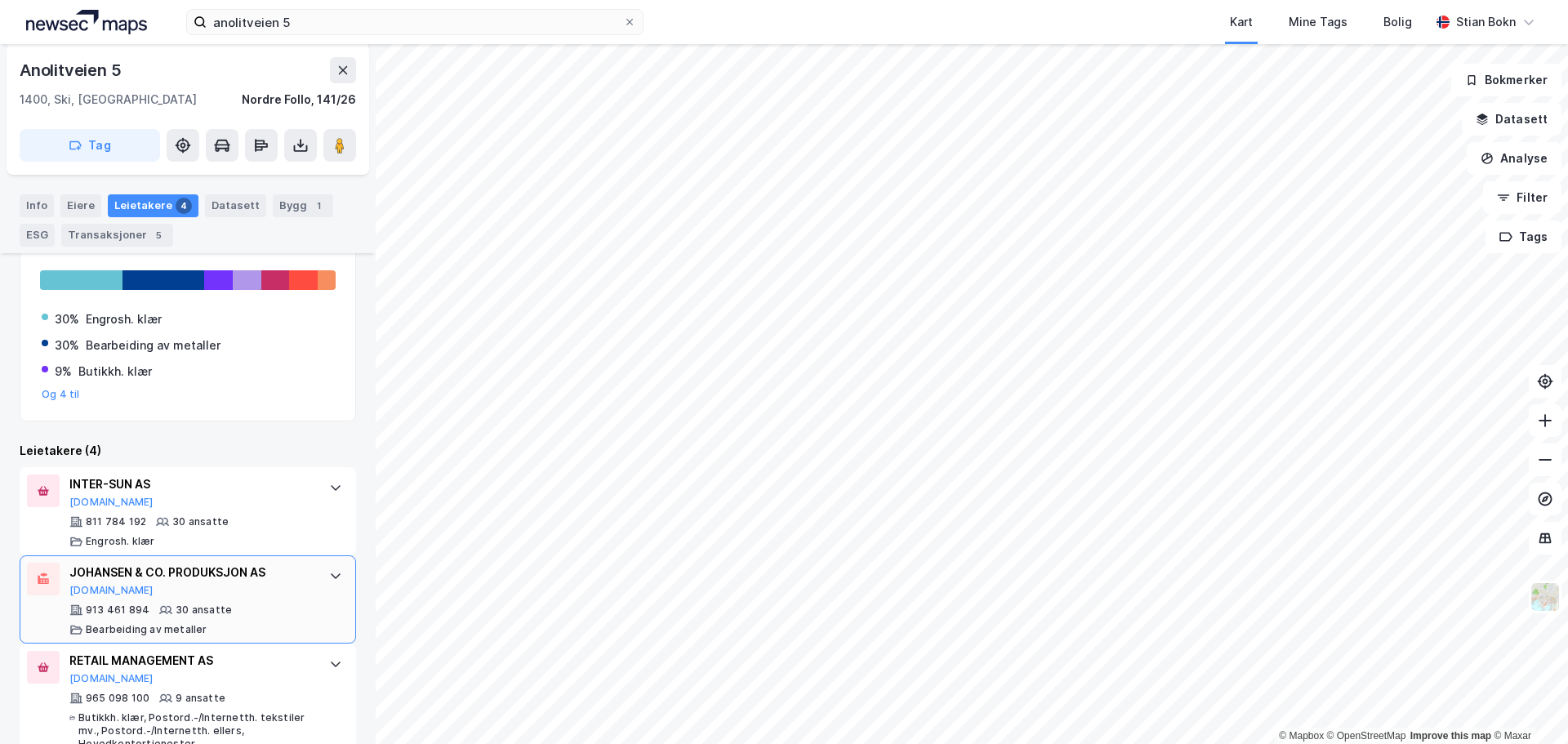
scroll to position [400, 0]
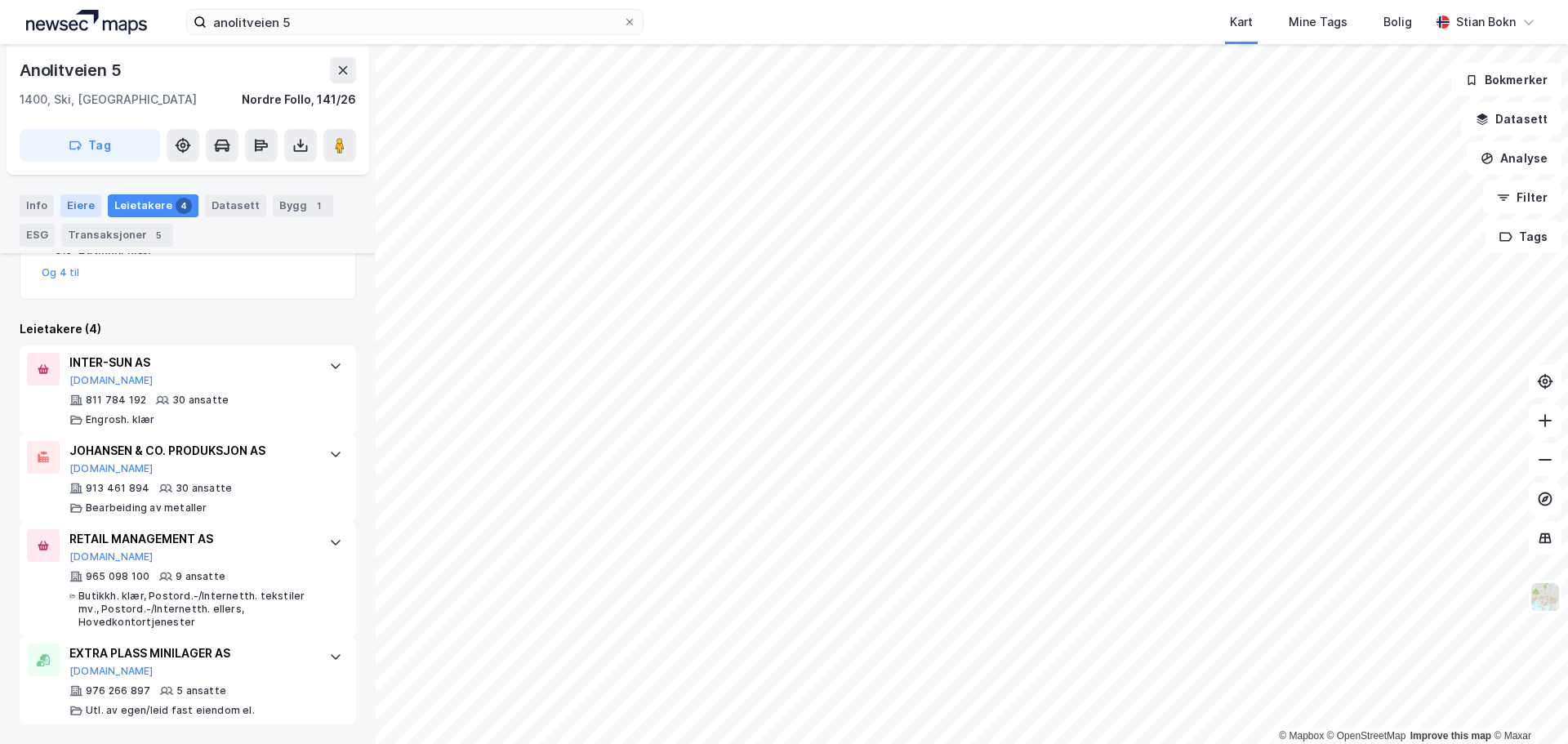
click at [80, 210] on div "Eiere" at bounding box center [80, 206] width 41 height 23
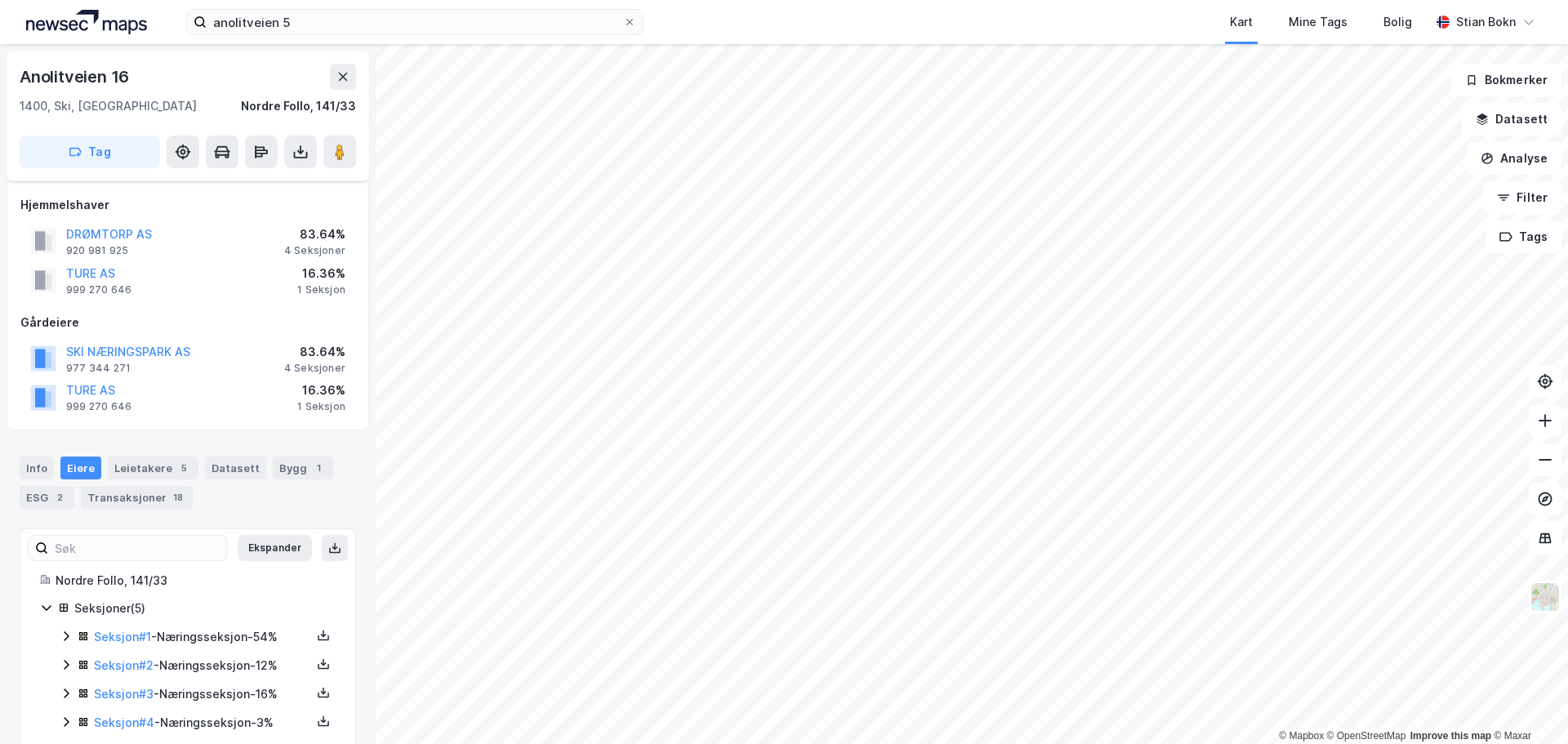
scroll to position [58, 0]
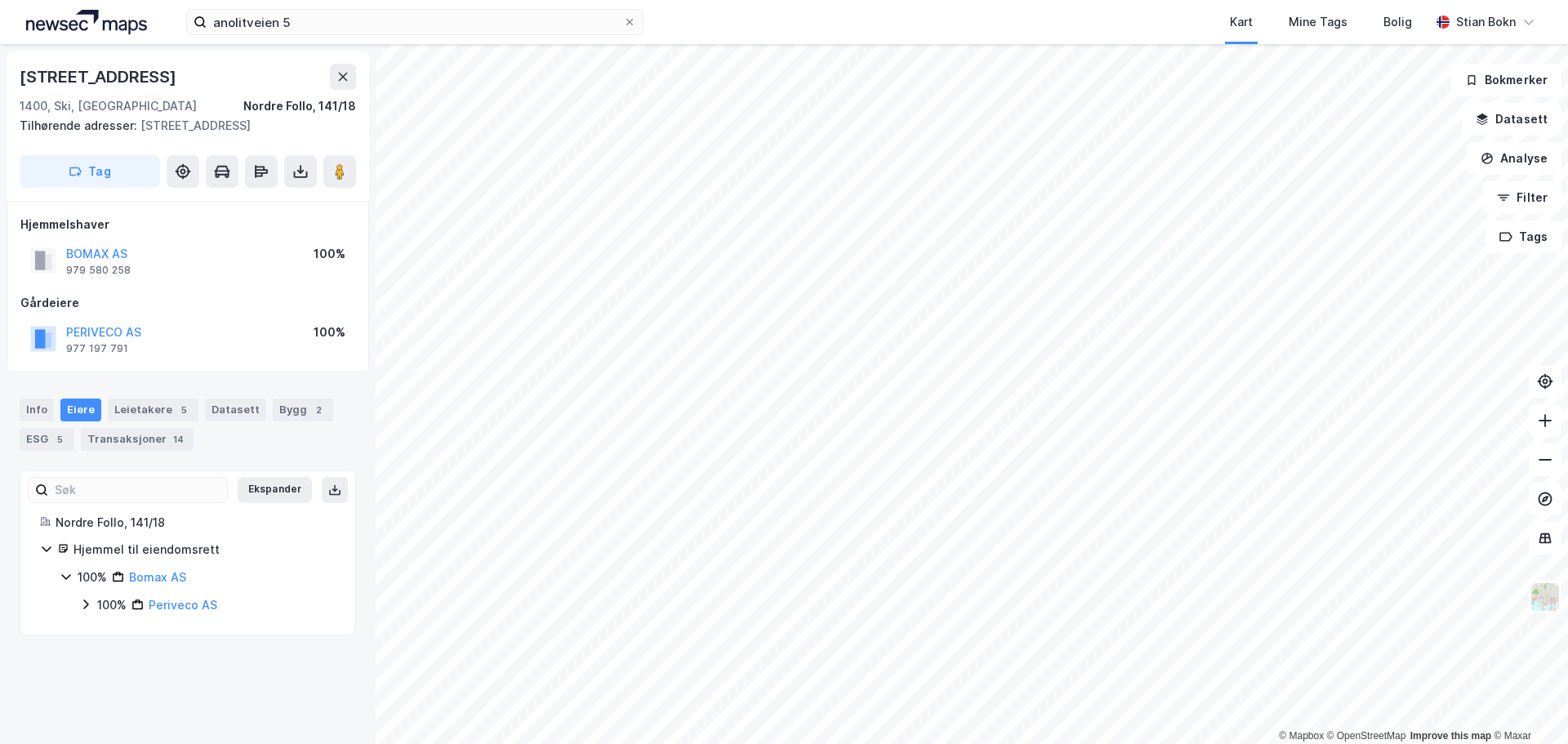
click at [91, 602] on icon at bounding box center [86, 603] width 13 height 13
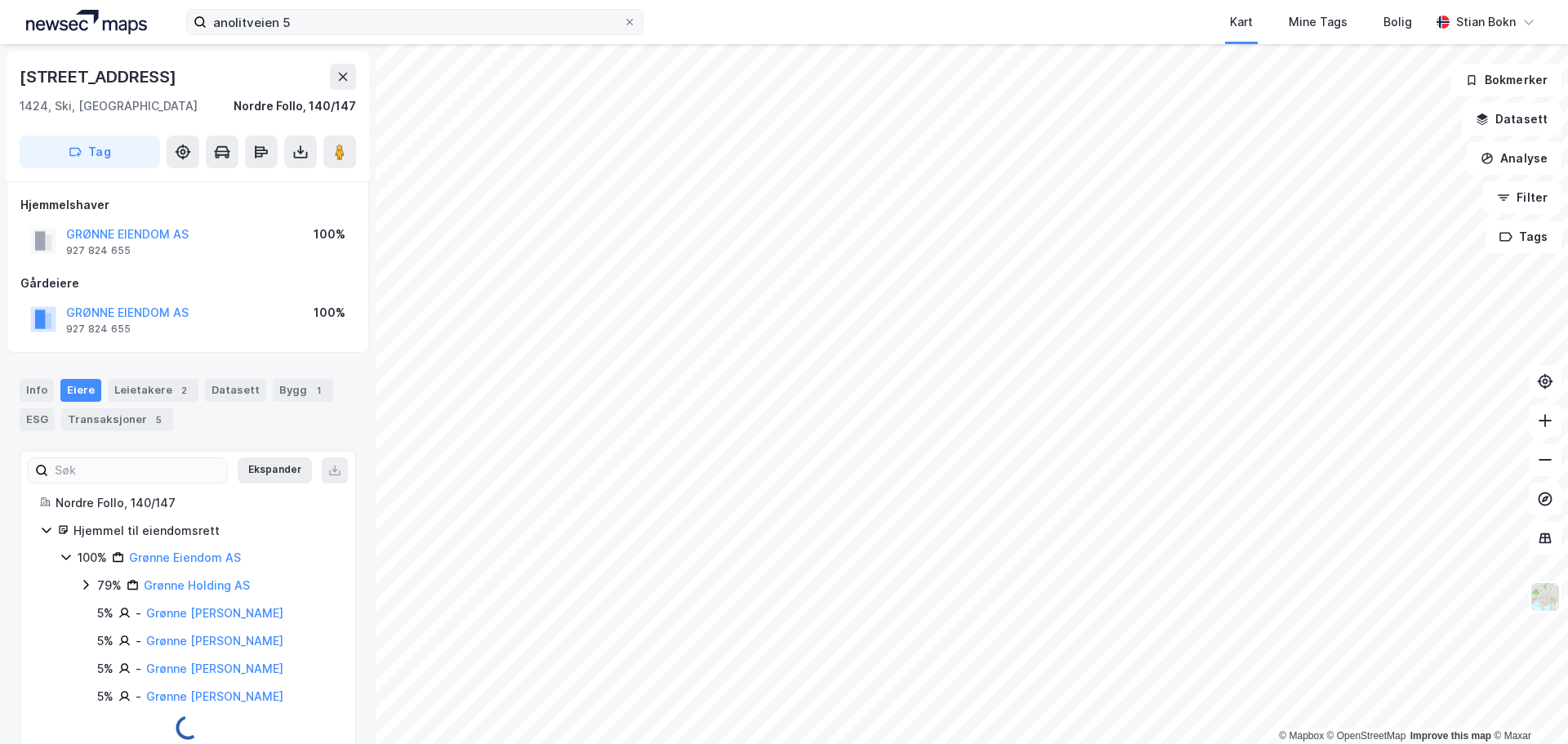
scroll to position [3, 0]
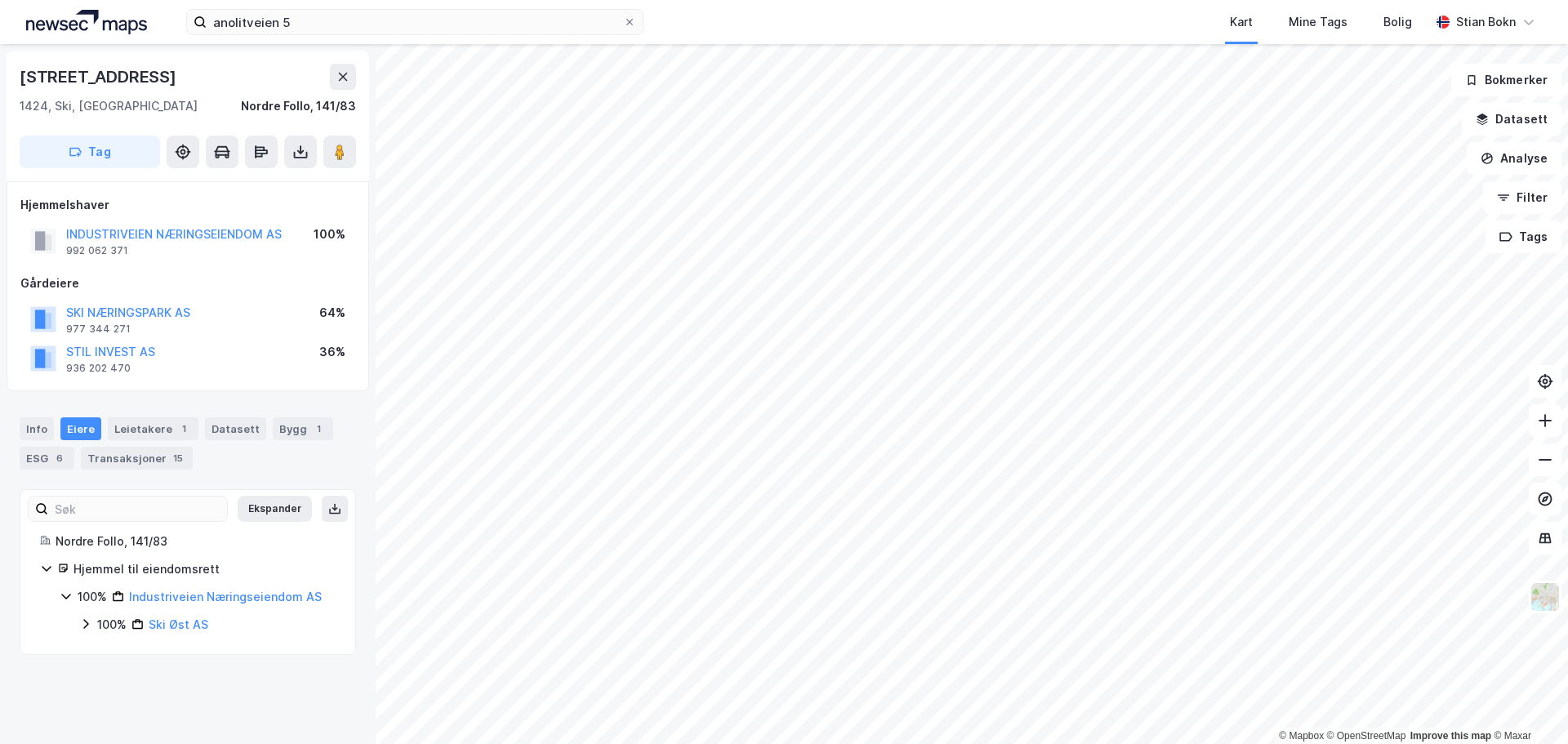
click at [86, 624] on icon at bounding box center [86, 623] width 13 height 13
click at [104, 652] on icon at bounding box center [105, 651] width 13 height 13
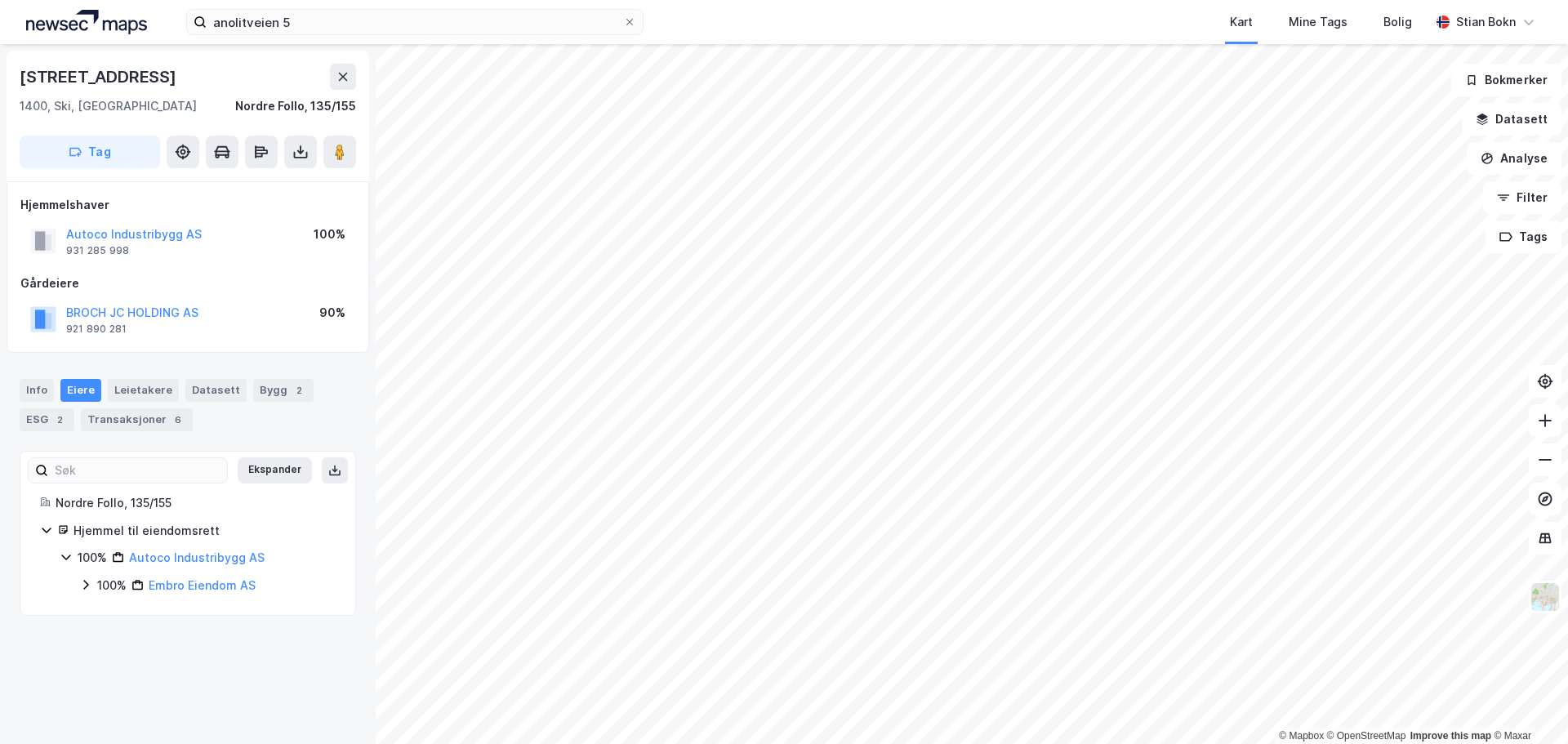
click at [88, 584] on icon at bounding box center [86, 584] width 13 height 13
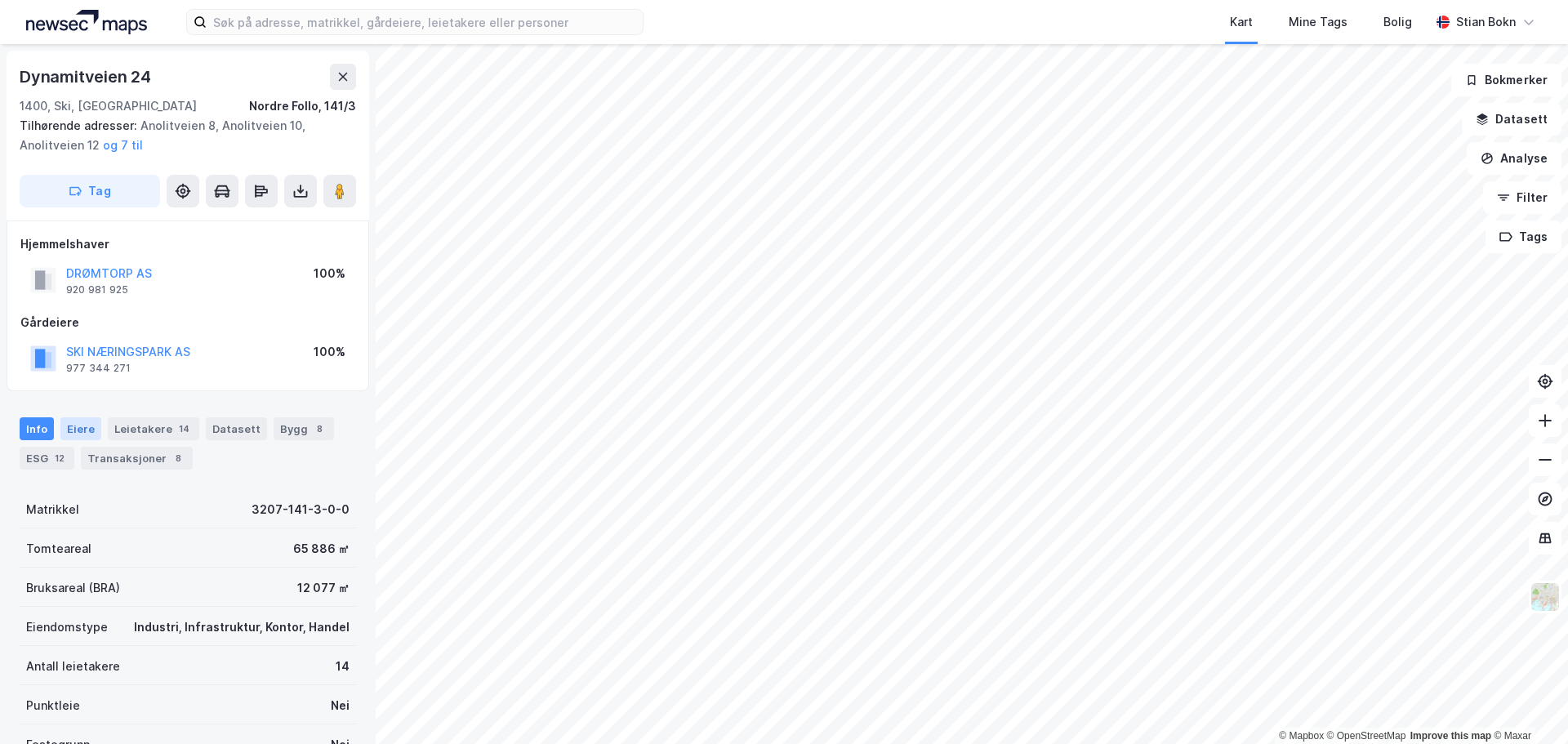
click at [81, 429] on div "Eiere" at bounding box center [80, 428] width 41 height 23
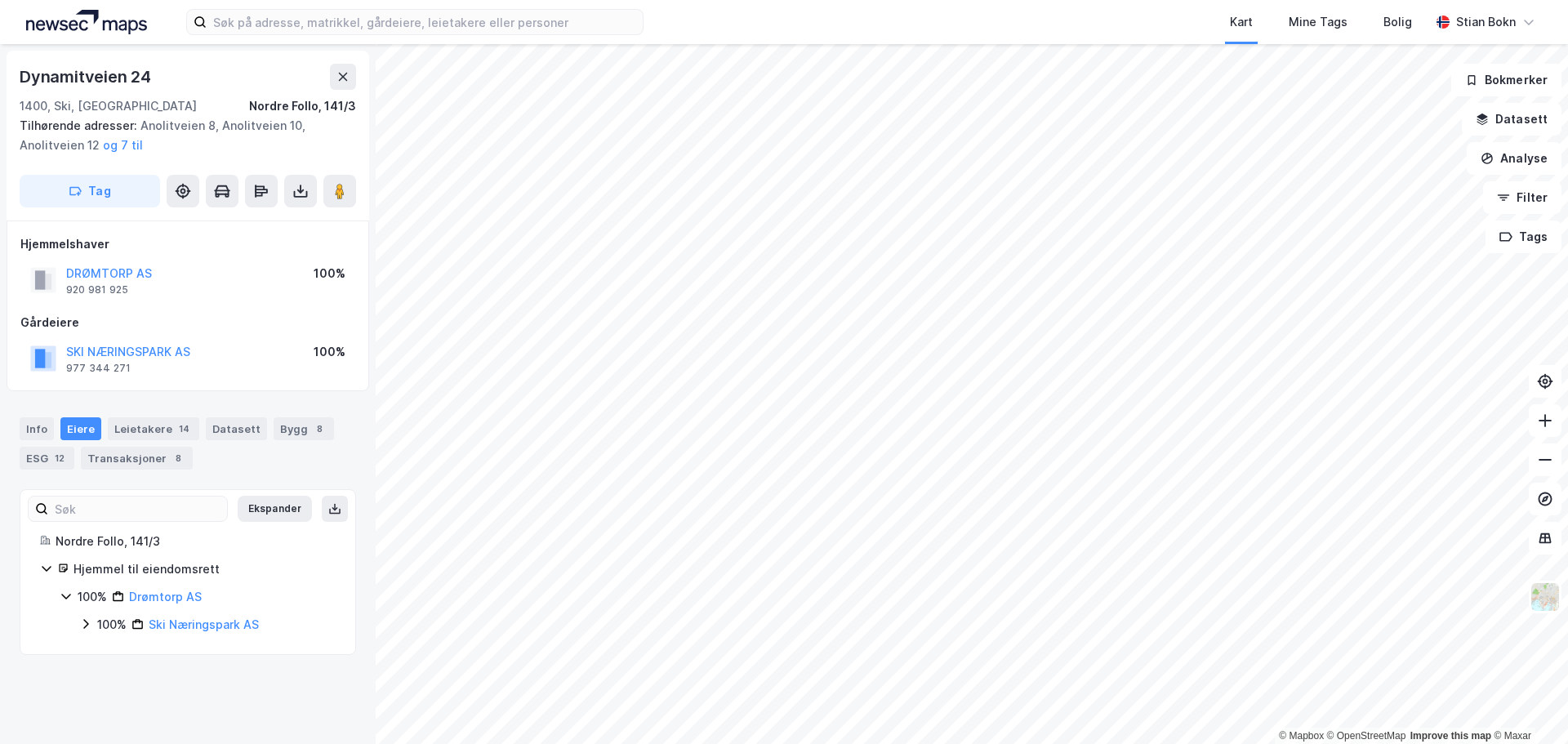
click at [90, 626] on icon at bounding box center [86, 623] width 13 height 13
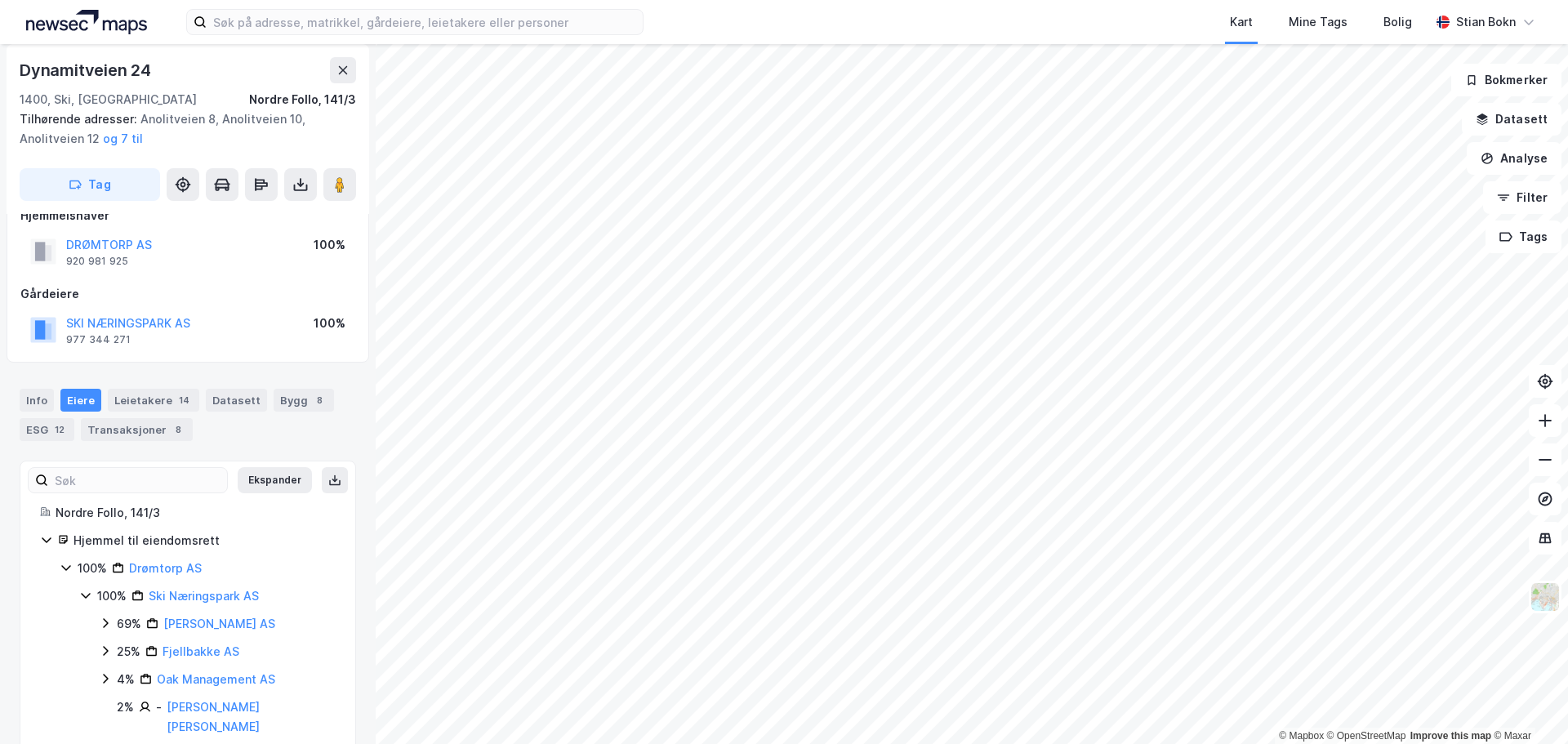
scroll to position [41, 0]
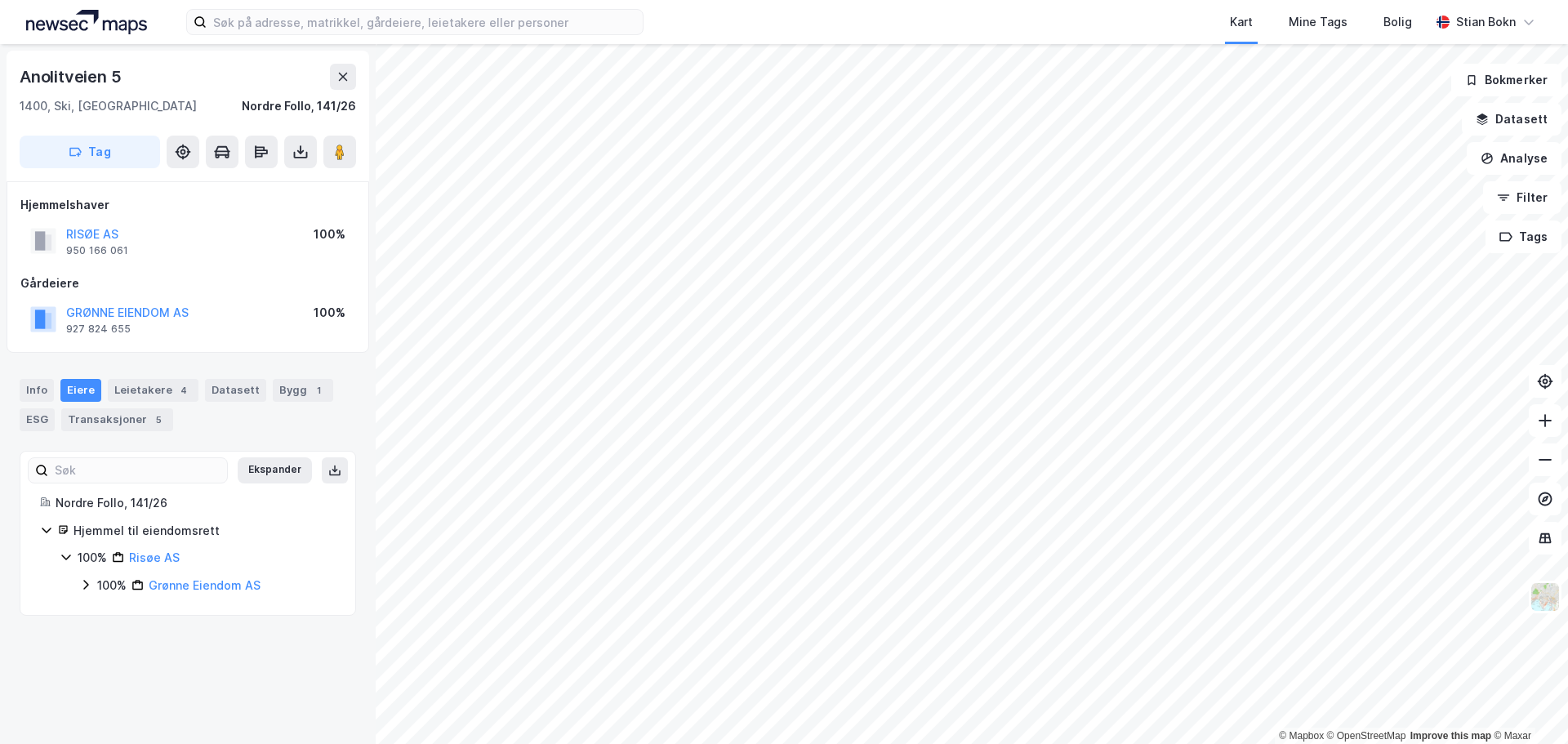
click at [82, 585] on icon at bounding box center [86, 584] width 13 height 13
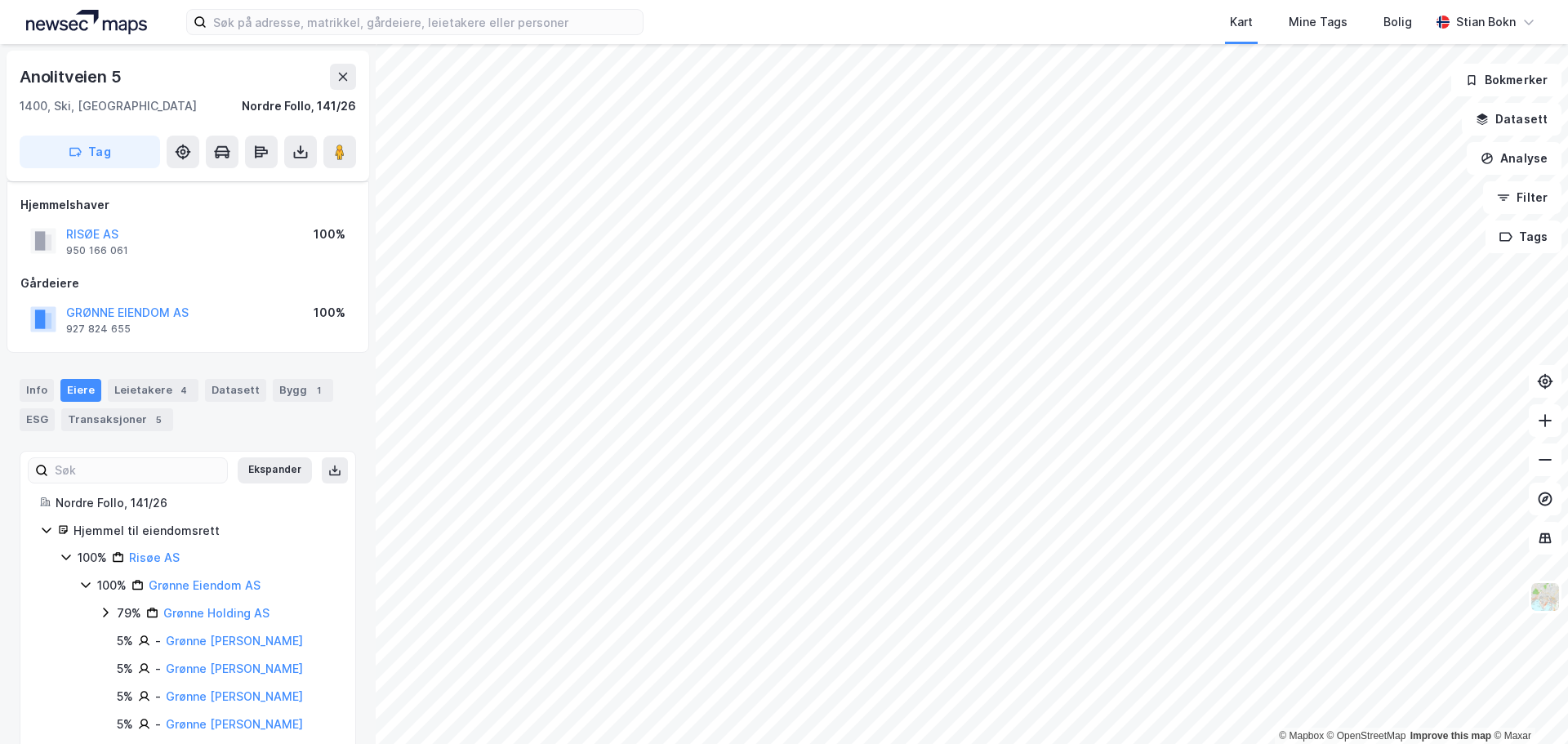
scroll to position [30, 0]
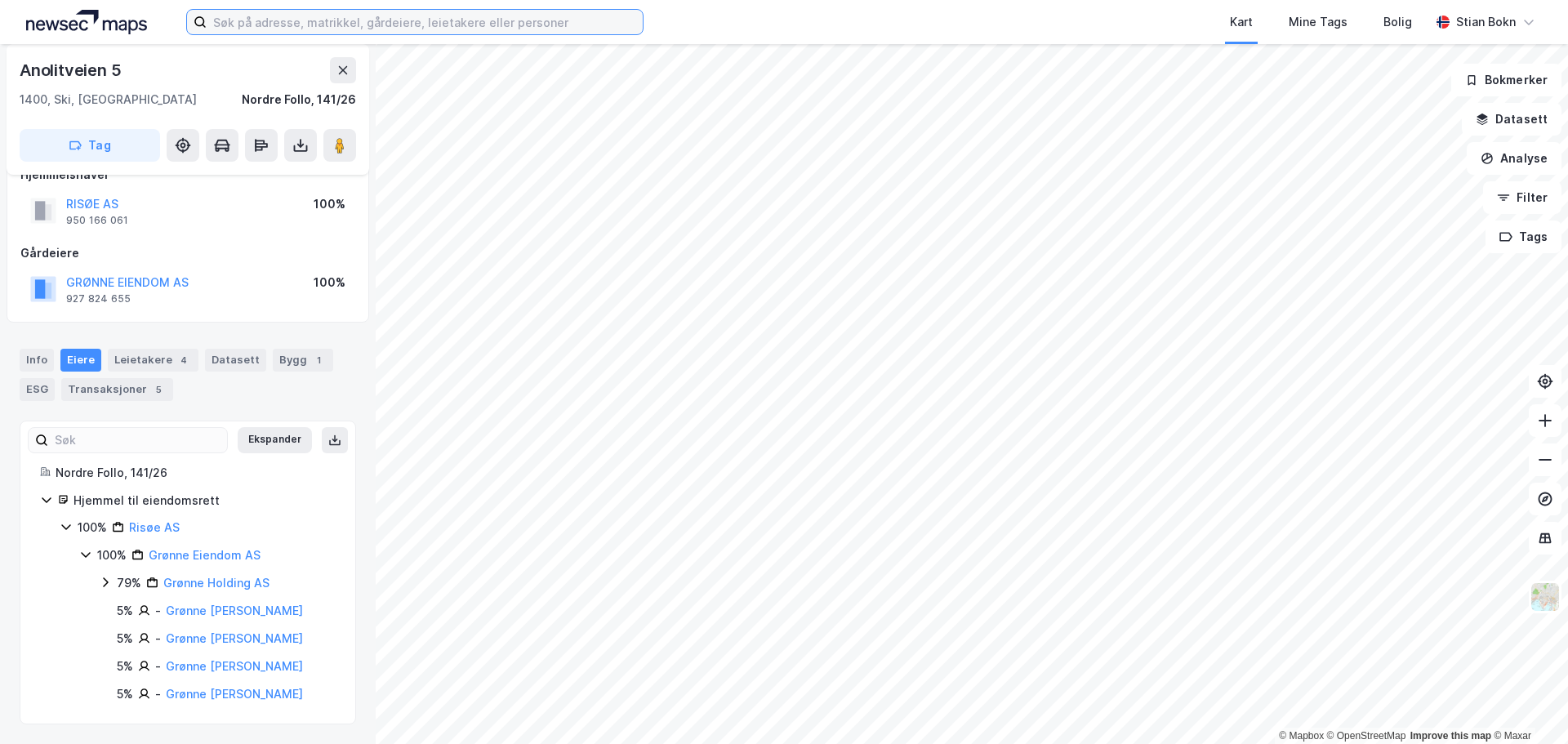
click at [287, 20] on input at bounding box center [424, 22] width 436 height 25
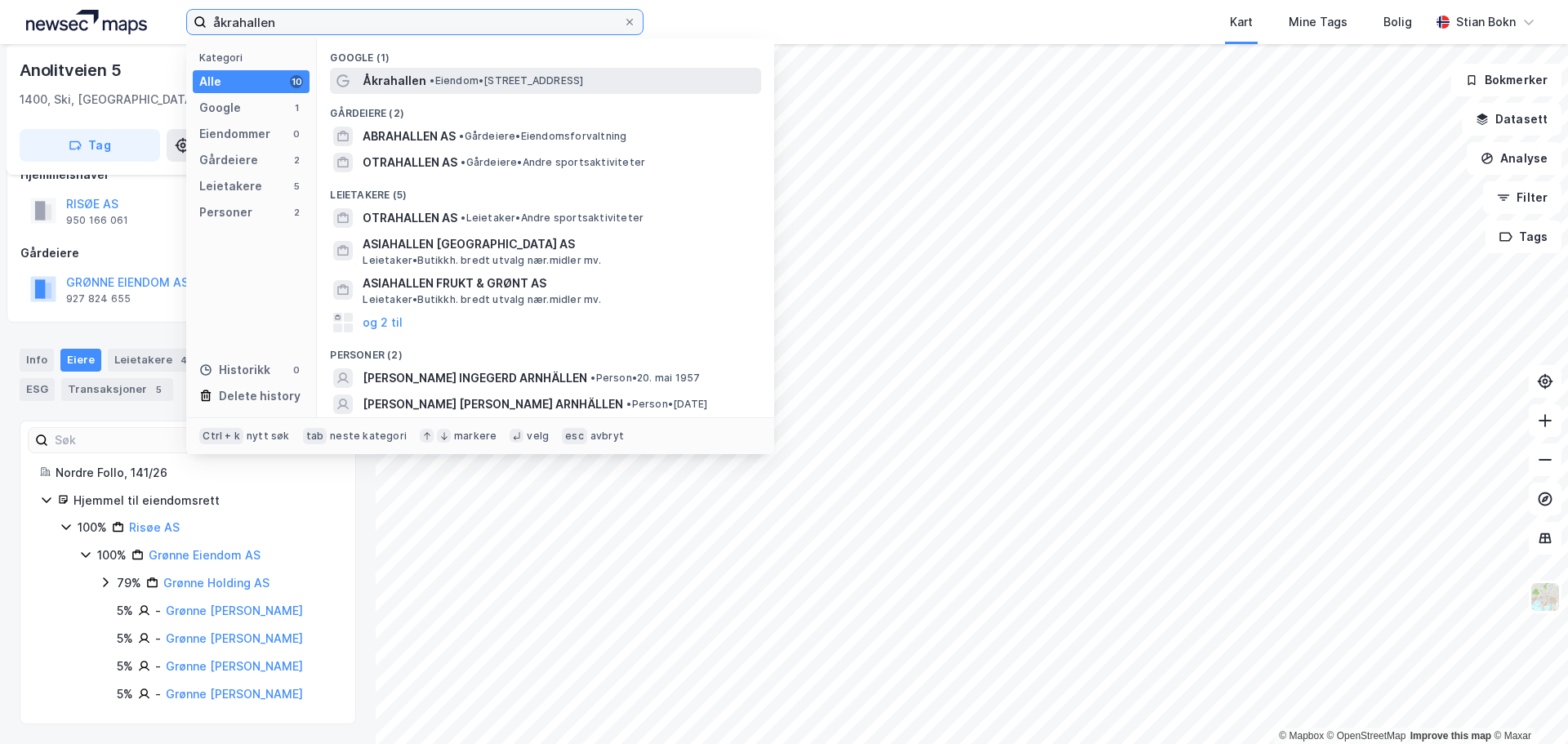
type input "åkrahallen"
click at [422, 85] on div "Åkrahallen • Eiendom • Slettebøvegen 26, 4270 Åkrehamn" at bounding box center [560, 80] width 395 height 19
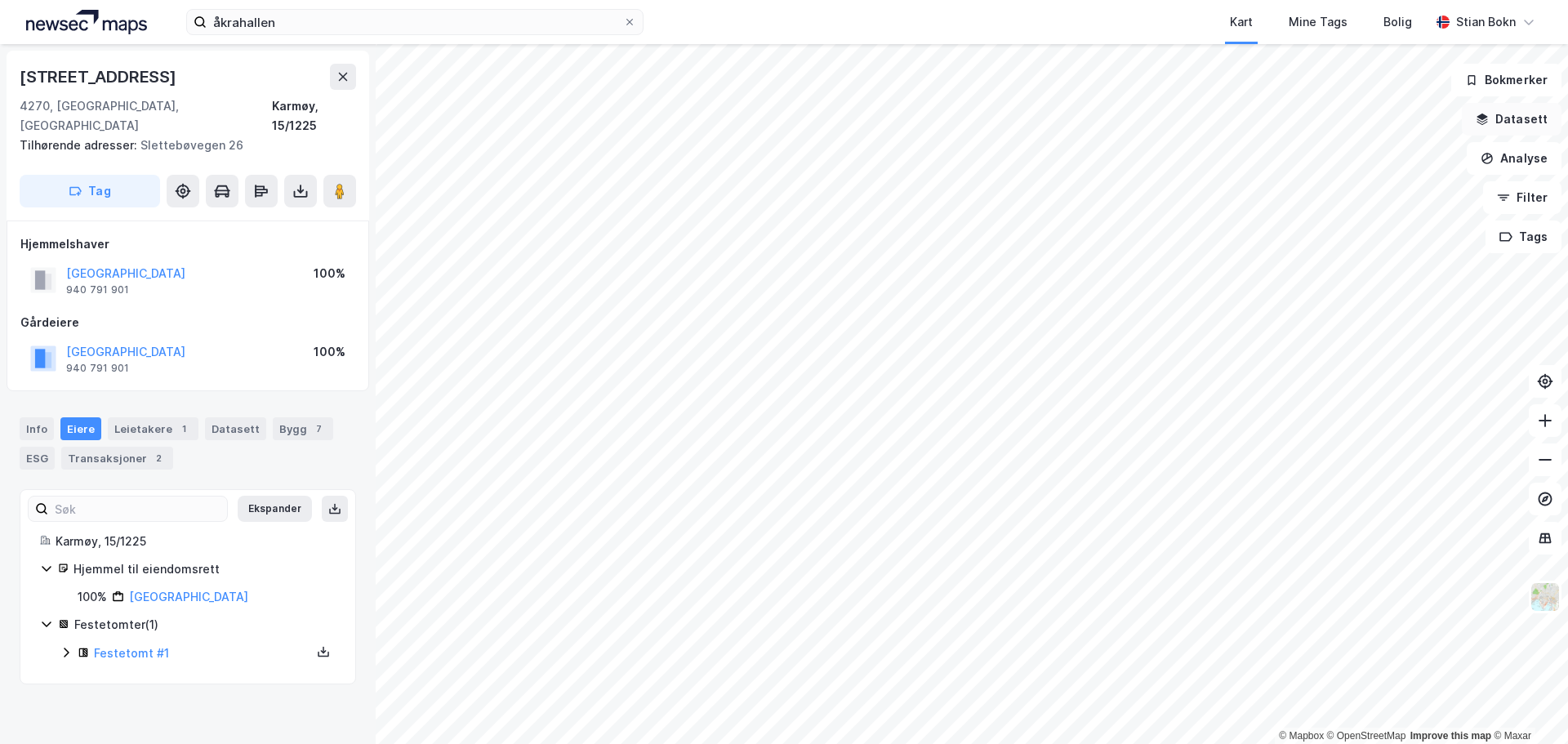
click at [1516, 117] on button "Datasett" at bounding box center [1512, 119] width 100 height 33
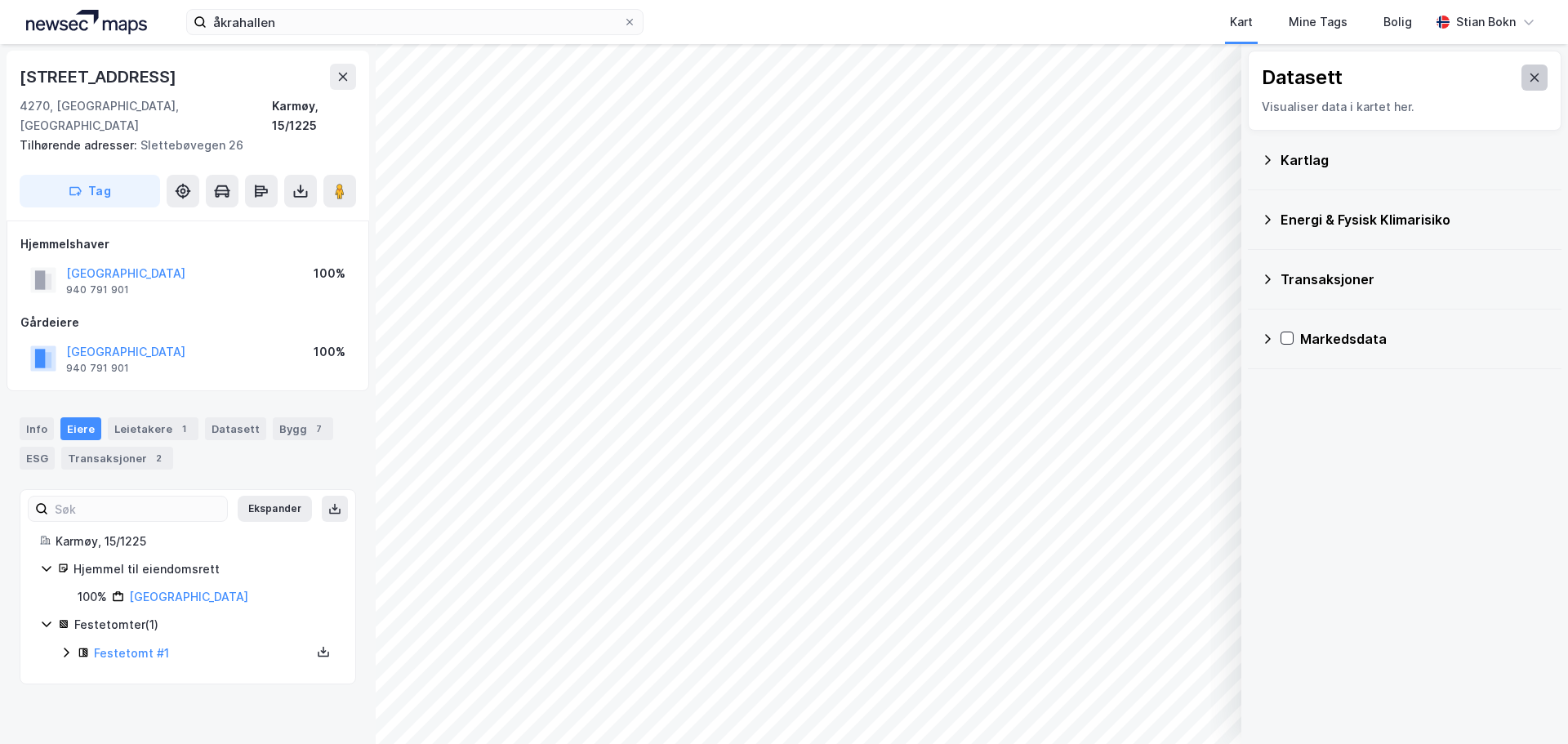
click at [1531, 80] on icon at bounding box center [1535, 78] width 9 height 8
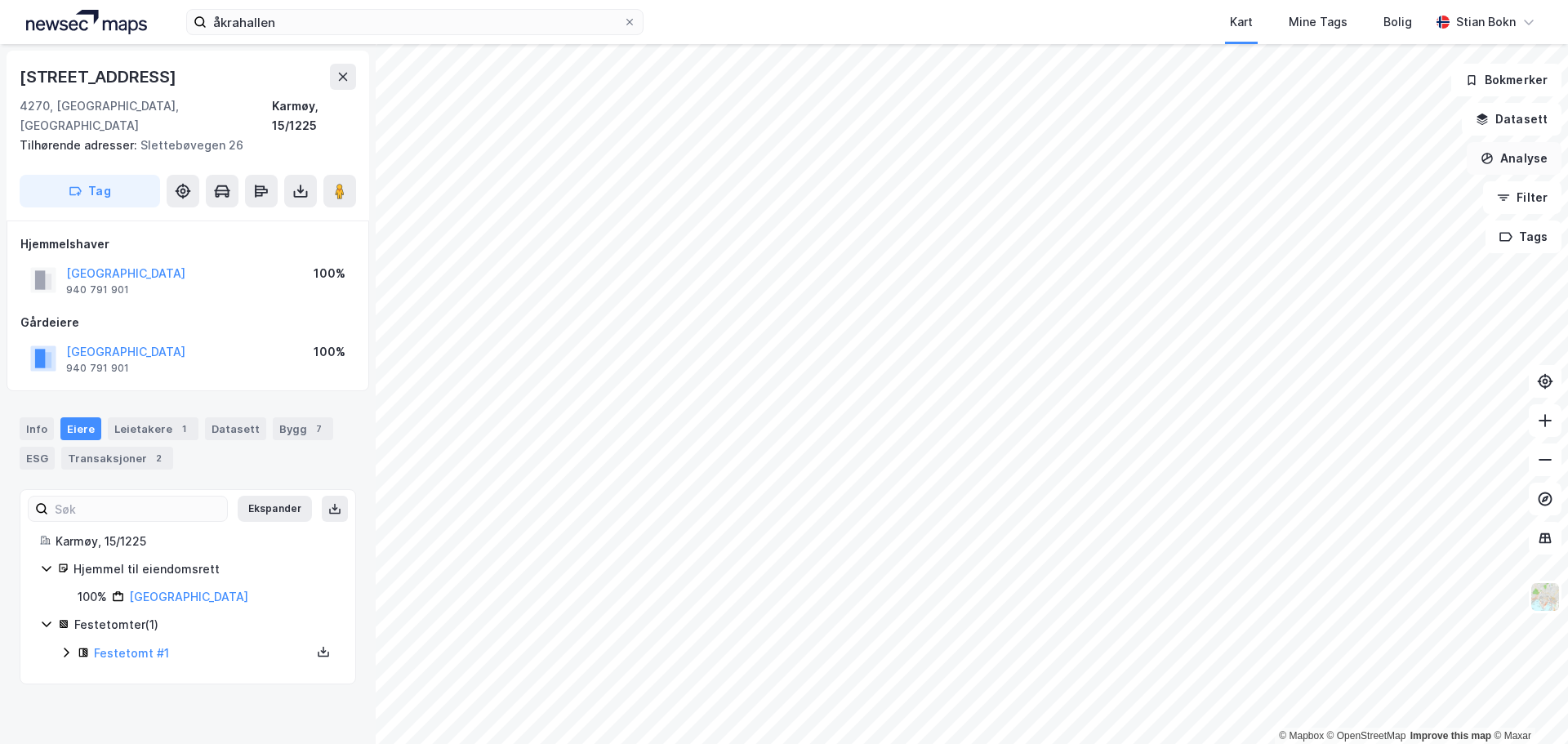
click at [1512, 155] on button "Analyse" at bounding box center [1515, 158] width 95 height 33
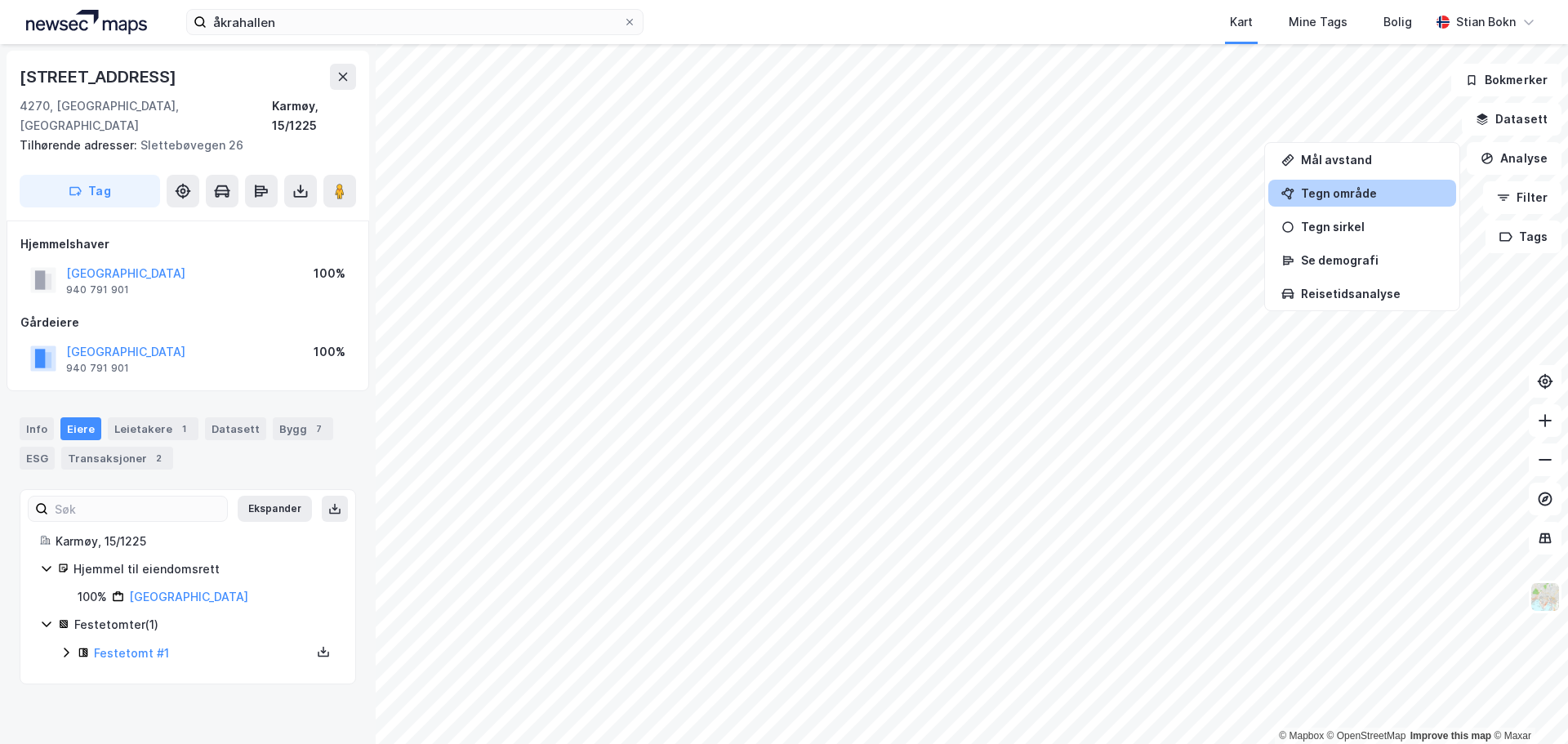
click at [1333, 195] on div "Tegn område" at bounding box center [1372, 193] width 142 height 14
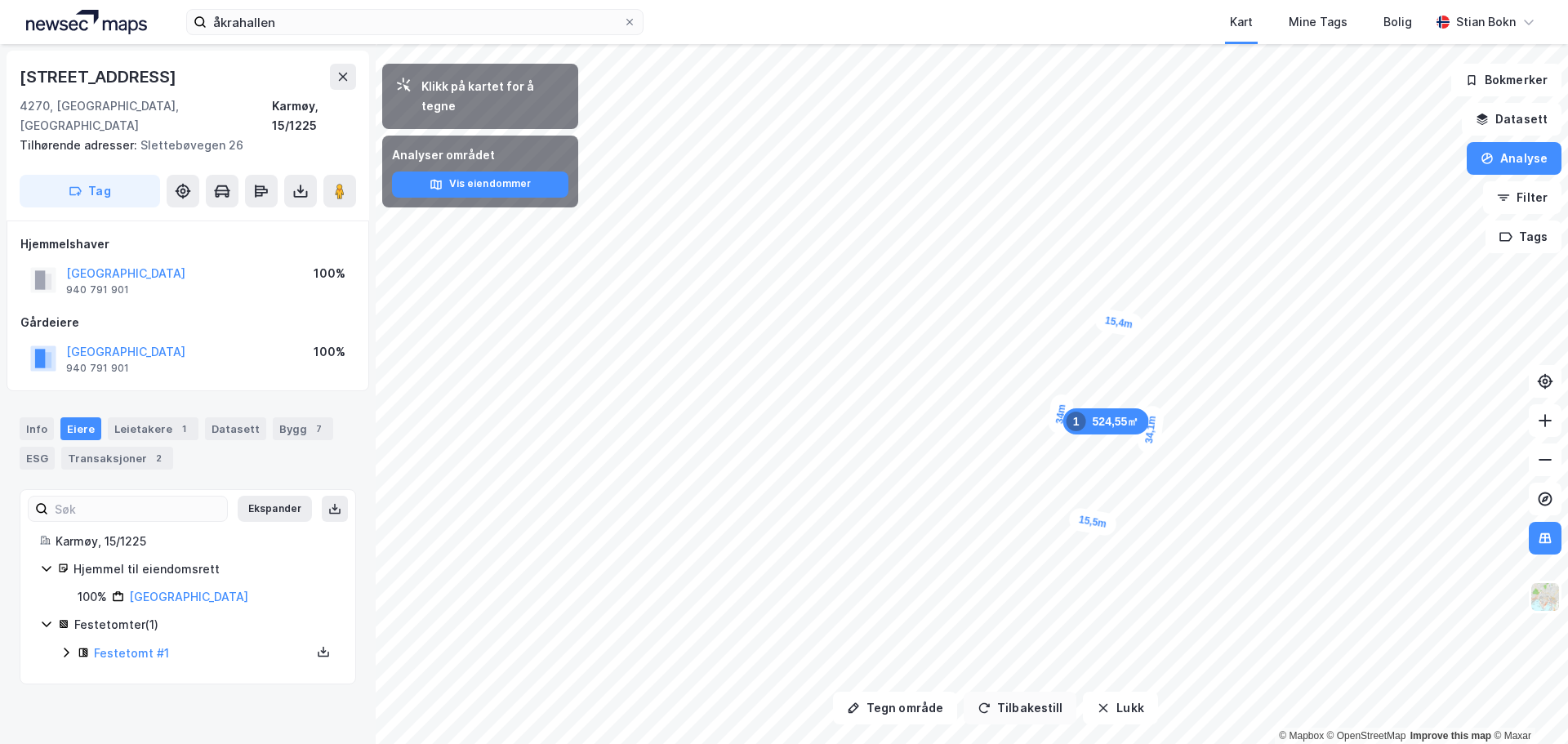
click at [1053, 706] on button "Tilbakestill" at bounding box center [1019, 708] width 113 height 33
drag, startPoint x: 195, startPoint y: 72, endPoint x: 10, endPoint y: 88, distance: 185.7
click at [10, 88] on div "Haugebergsvegen 27 4270, Åkrehamn, Rogaland Karmøy, 15/1225 Tilhørende adresser…" at bounding box center [188, 135] width 362 height 170
copy div "Haugebergsvegen 27"
